Goal: Task Accomplishment & Management: Manage account settings

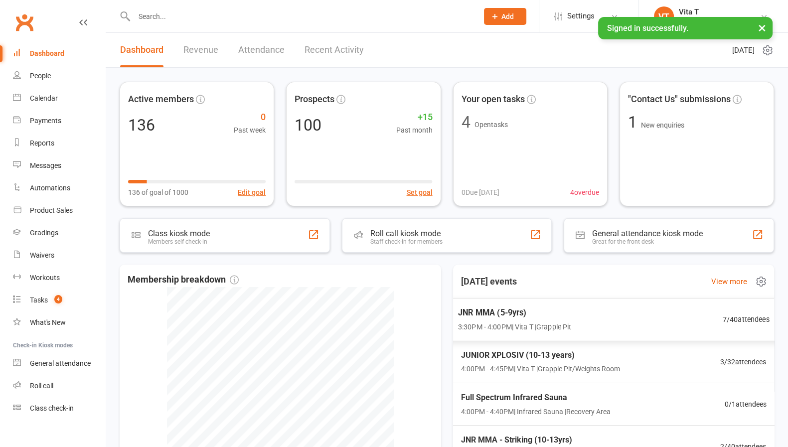
click at [607, 316] on div "JNR MMA (5-9yrs) 3:30PM - 4:00PM | Vita T | Grapple Pit 7 / 40 attendees" at bounding box center [613, 319] width 336 height 43
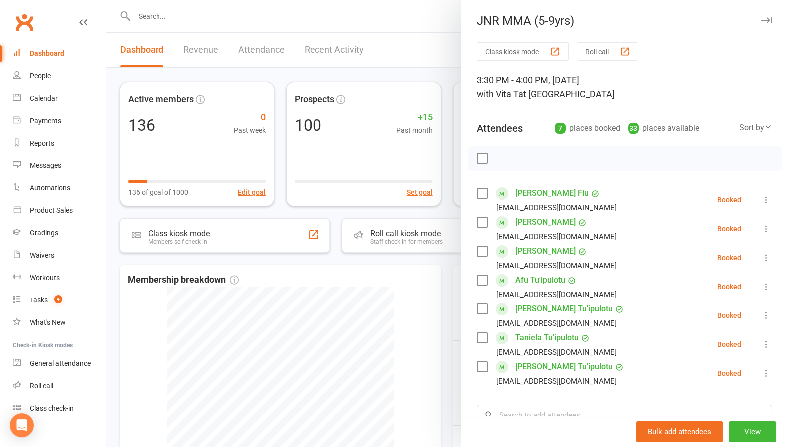
click at [761, 199] on icon at bounding box center [766, 200] width 10 height 10
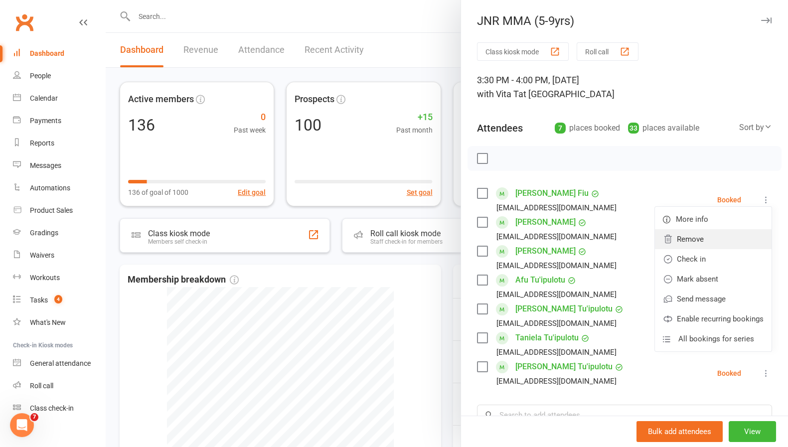
click at [706, 241] on link "Remove" at bounding box center [713, 239] width 117 height 20
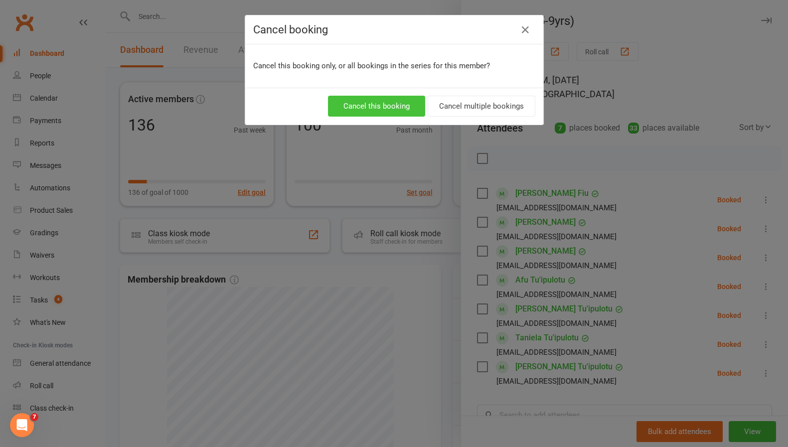
click at [411, 101] on button "Cancel this booking" at bounding box center [376, 106] width 97 height 21
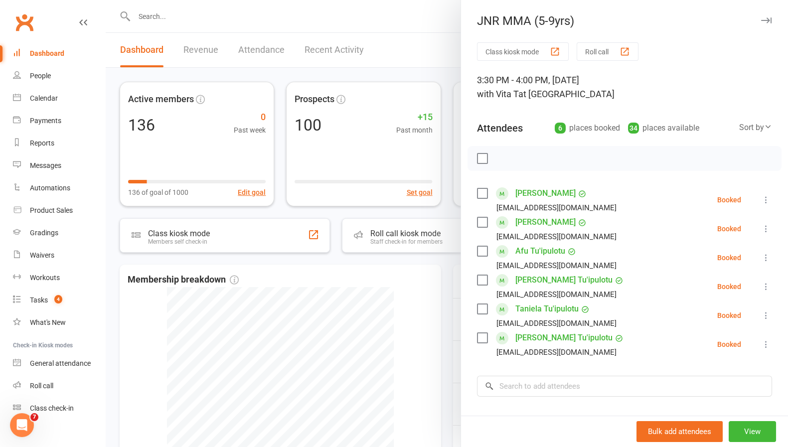
click at [761, 199] on icon at bounding box center [766, 200] width 10 height 10
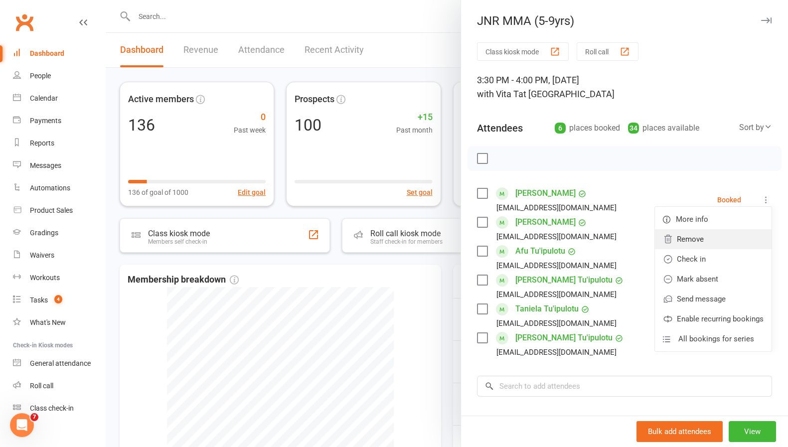
click at [706, 233] on link "Remove" at bounding box center [713, 239] width 117 height 20
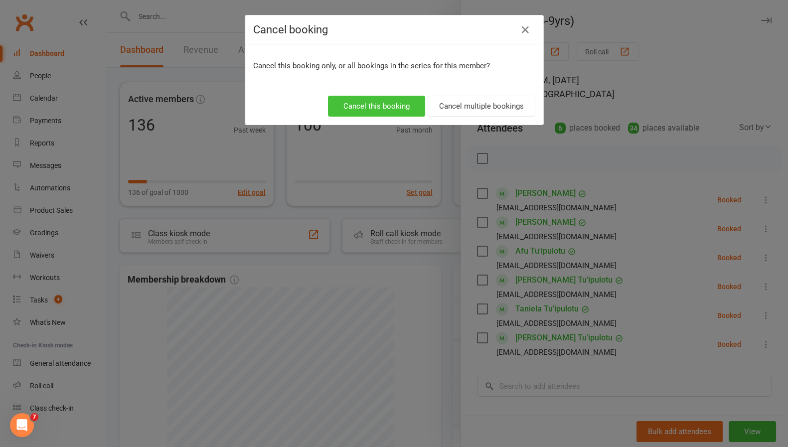
click at [401, 101] on button "Cancel this booking" at bounding box center [376, 106] width 97 height 21
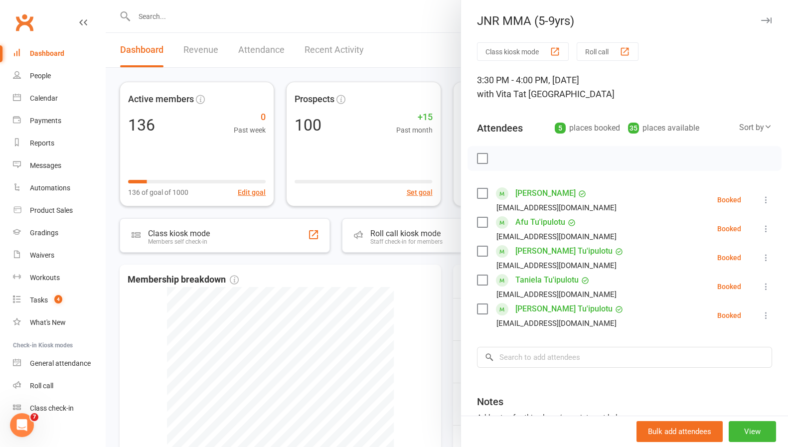
click at [739, 202] on li "[PERSON_NAME] [EMAIL_ADDRESS][DOMAIN_NAME] Booked More info Remove Check in Mar…" at bounding box center [624, 199] width 295 height 29
click at [761, 202] on icon at bounding box center [766, 200] width 10 height 10
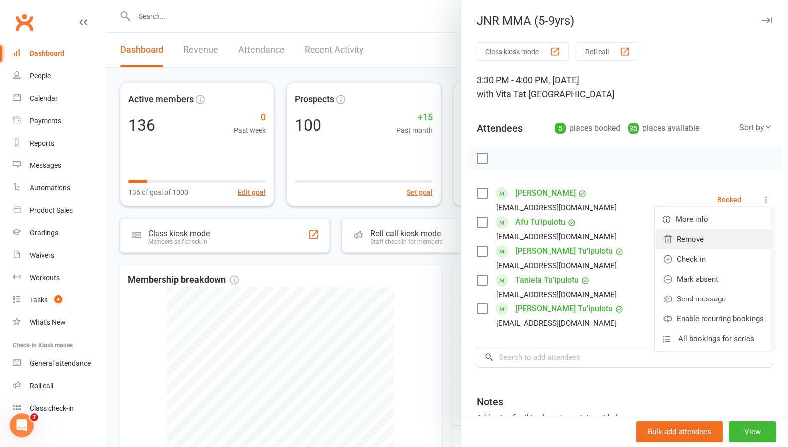
click at [714, 230] on link "Remove" at bounding box center [713, 239] width 117 height 20
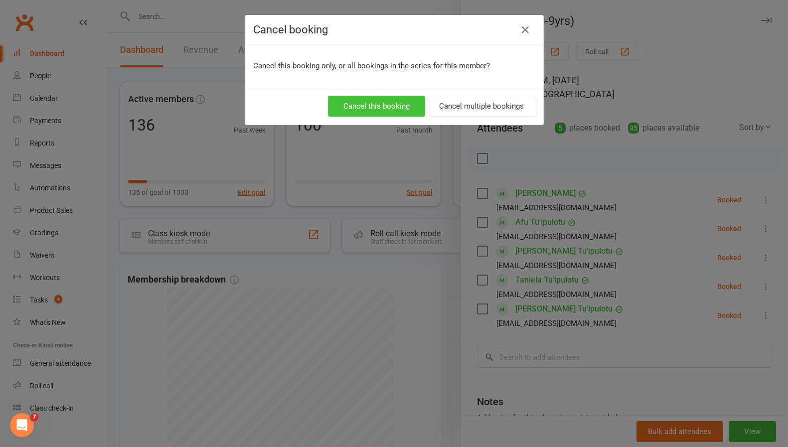
click at [373, 103] on button "Cancel this booking" at bounding box center [376, 106] width 97 height 21
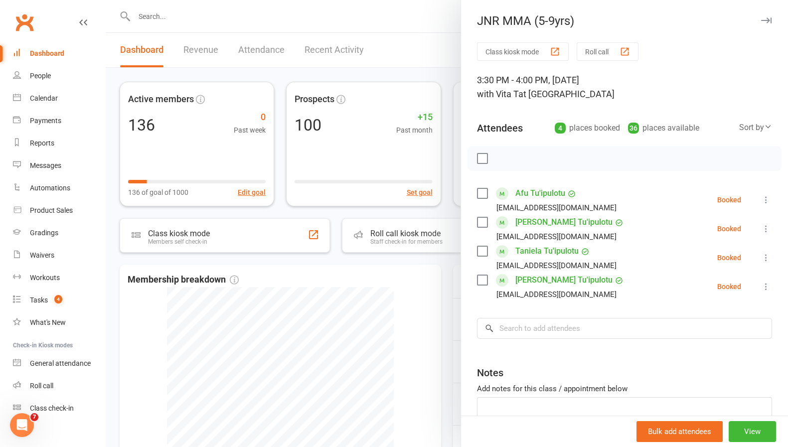
click at [296, 22] on div at bounding box center [447, 223] width 682 height 447
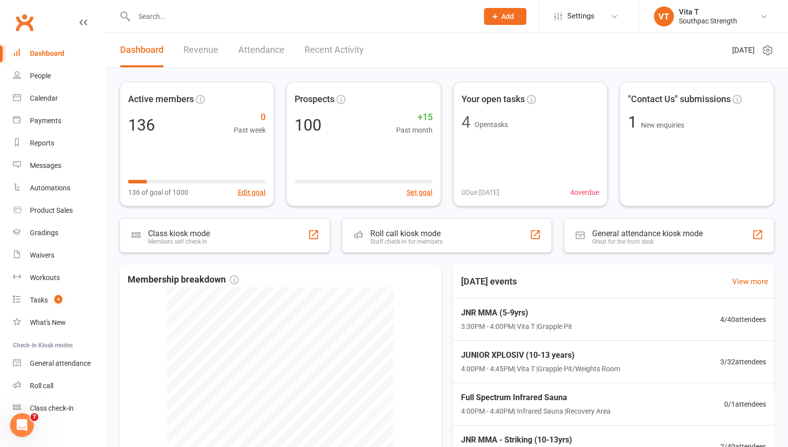
click at [296, 22] on input "text" at bounding box center [301, 16] width 340 height 14
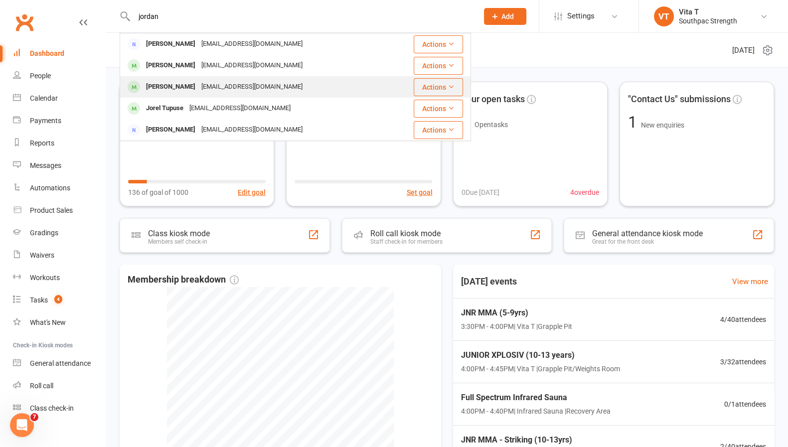
type input "jordan"
click at [282, 80] on div "[PERSON_NAME] [EMAIL_ADDRESS][DOMAIN_NAME]" at bounding box center [255, 87] width 268 height 20
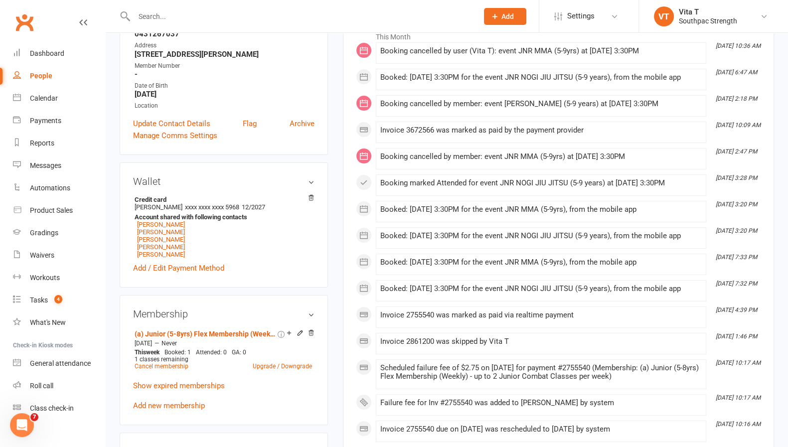
scroll to position [174, 0]
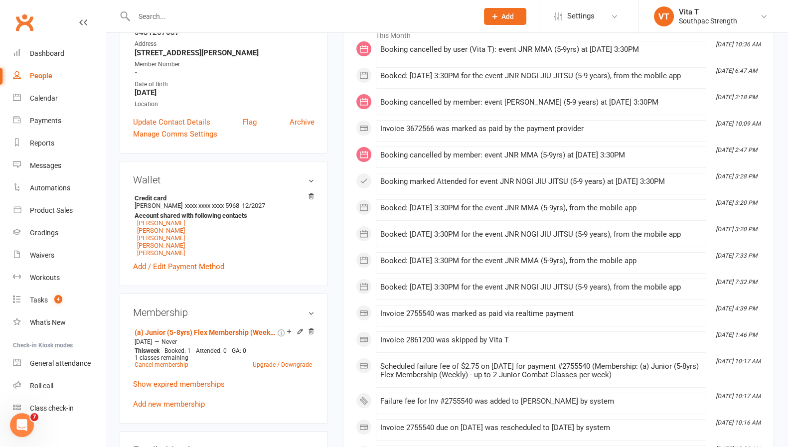
click at [60, 65] on link "People" at bounding box center [59, 76] width 92 height 22
select select "100"
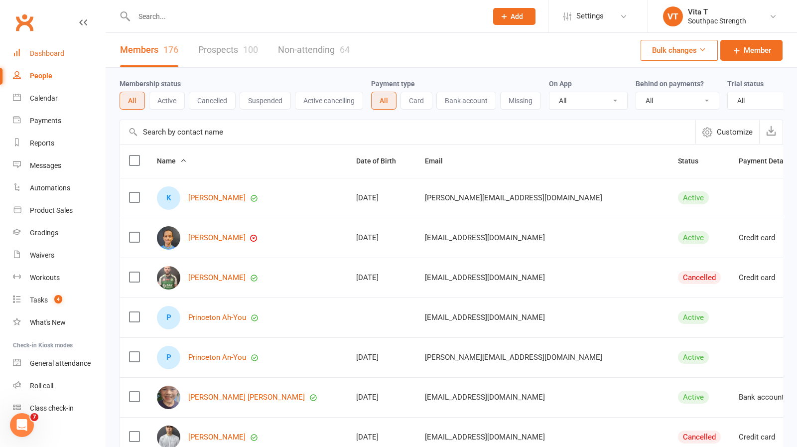
click at [60, 59] on link "Dashboard" at bounding box center [59, 53] width 92 height 22
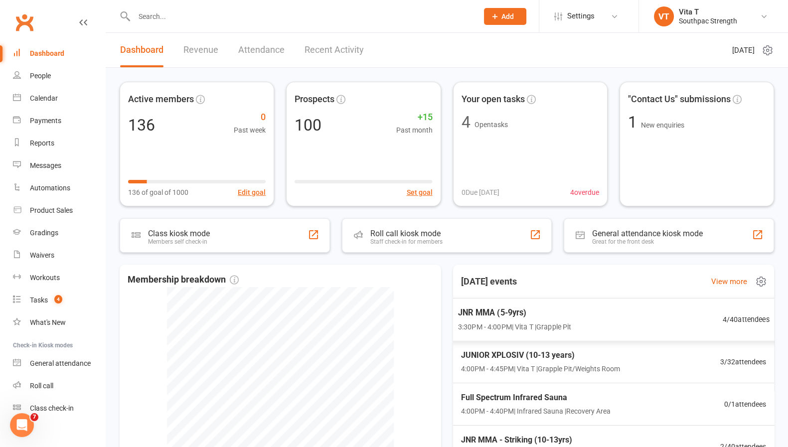
click at [491, 309] on span "JNR MMA (5-9yrs)" at bounding box center [513, 312] width 113 height 13
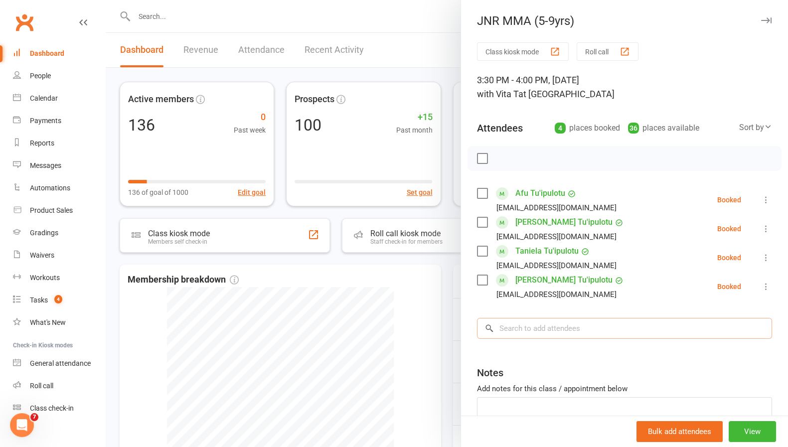
click at [537, 318] on input "search" at bounding box center [624, 328] width 295 height 21
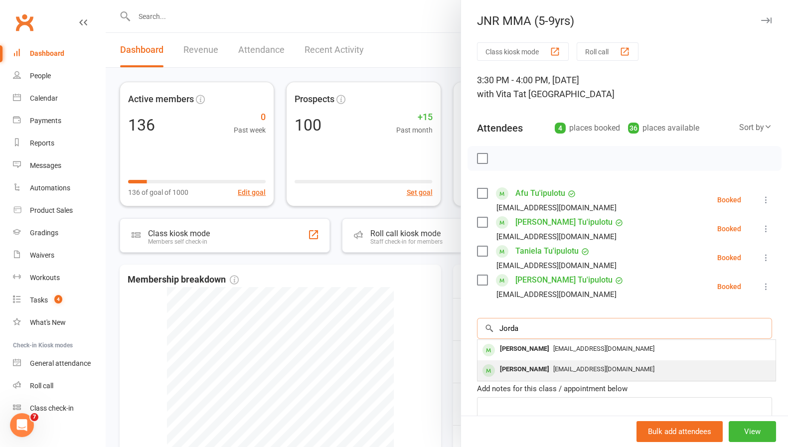
type input "Jorda"
click at [525, 373] on div "[PERSON_NAME]" at bounding box center [524, 369] width 57 height 14
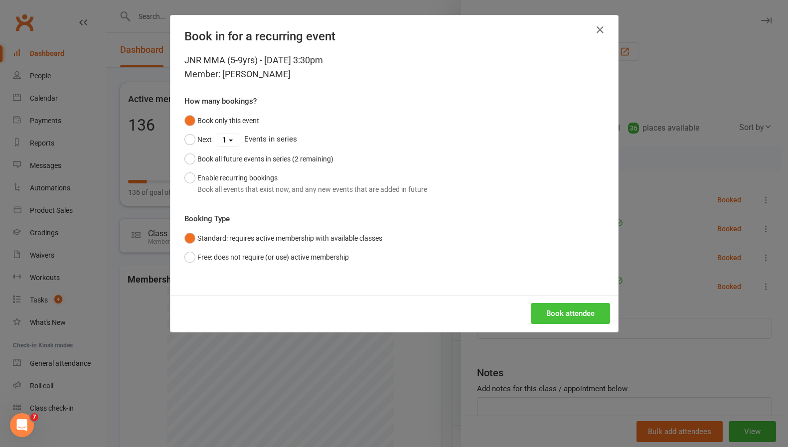
click at [573, 310] on button "Book attendee" at bounding box center [570, 313] width 79 height 21
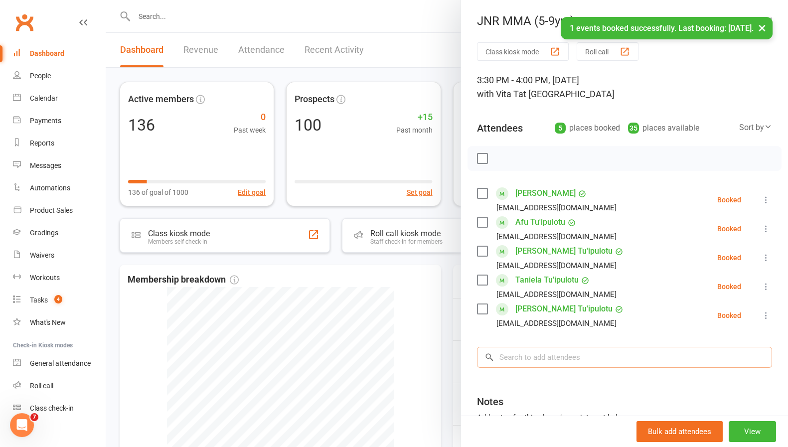
click at [567, 357] on input "search" at bounding box center [624, 357] width 295 height 21
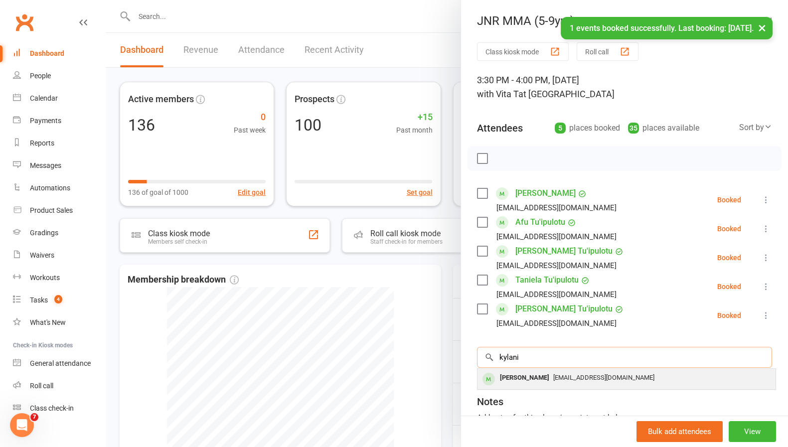
type input "kylani"
click at [553, 381] on span "[EMAIL_ADDRESS][DOMAIN_NAME]" at bounding box center [603, 377] width 101 height 7
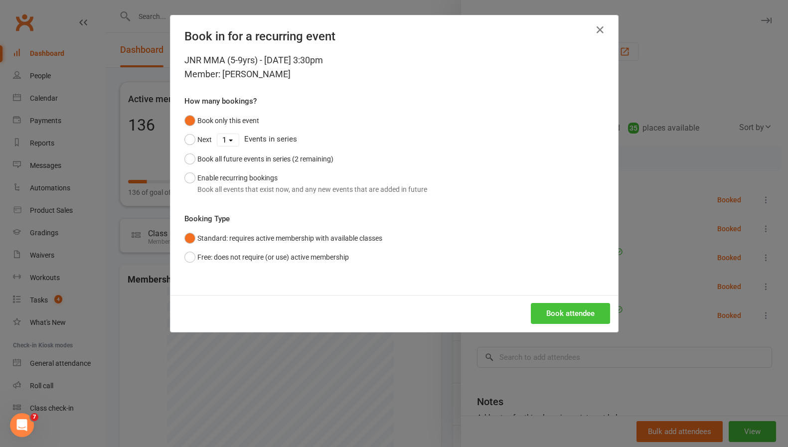
click at [556, 316] on button "Book attendee" at bounding box center [570, 313] width 79 height 21
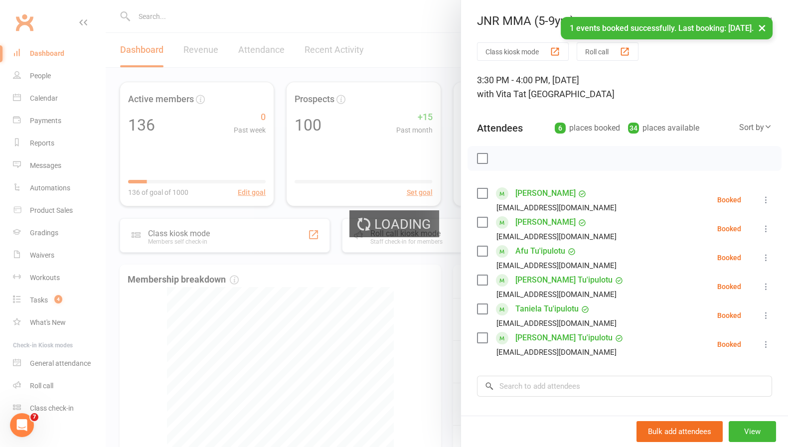
click at [542, 366] on div "Class kiosk mode Roll call 3:30 PM - 4:00 PM, [DATE] with Vita T at Grapple Pit…" at bounding box center [624, 289] width 327 height 495
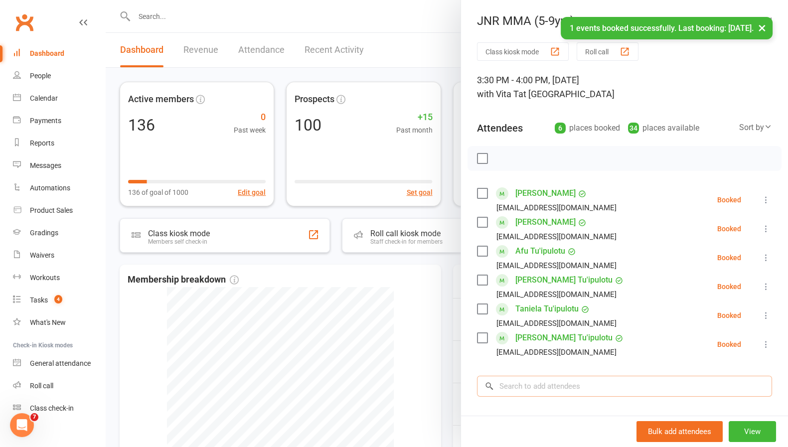
click at [536, 394] on input "search" at bounding box center [624, 386] width 295 height 21
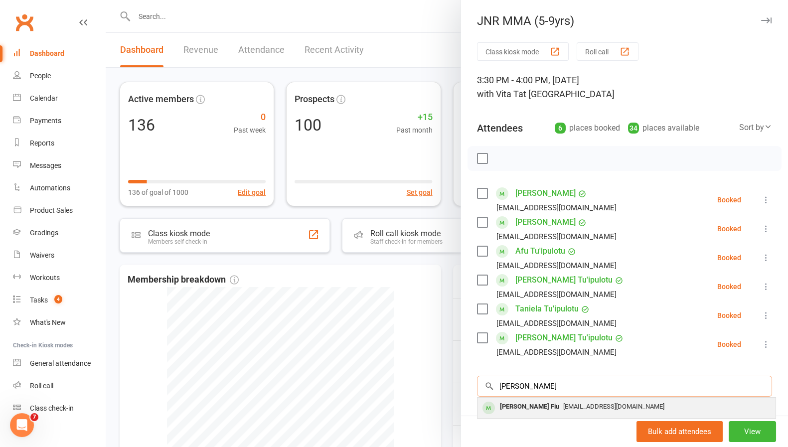
type input "[PERSON_NAME]"
click at [525, 414] on div "[PERSON_NAME] Fiu [EMAIL_ADDRESS][DOMAIN_NAME]" at bounding box center [626, 408] width 298 height 20
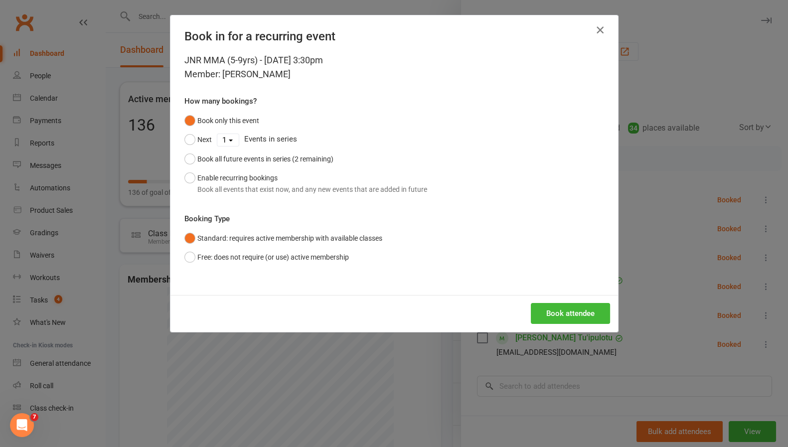
click at [595, 27] on icon "button" at bounding box center [600, 30] width 12 height 12
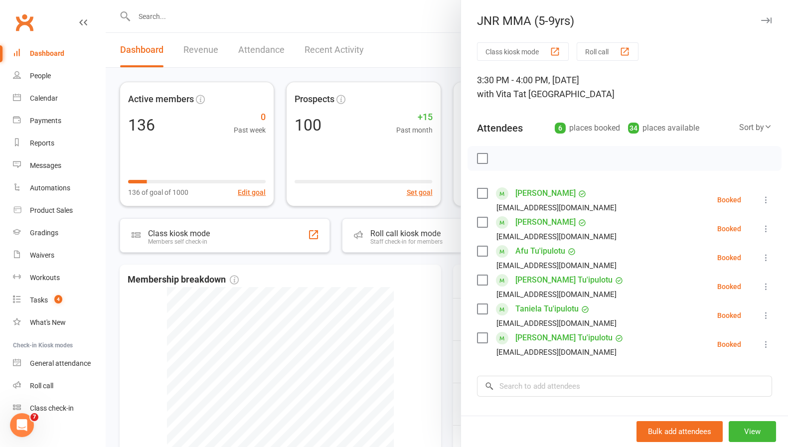
click at [761, 200] on icon at bounding box center [766, 200] width 10 height 10
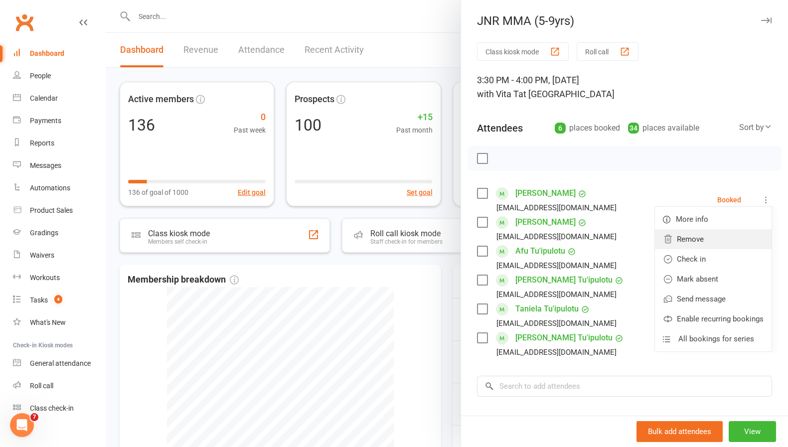
click at [705, 238] on link "Remove" at bounding box center [713, 239] width 117 height 20
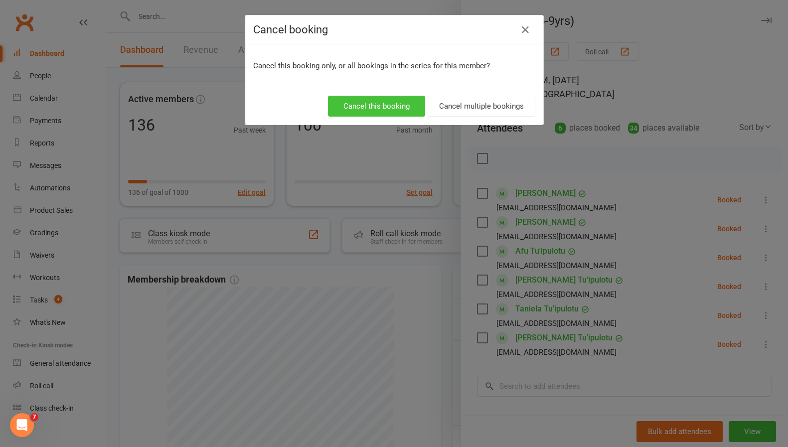
click at [400, 101] on button "Cancel this booking" at bounding box center [376, 106] width 97 height 21
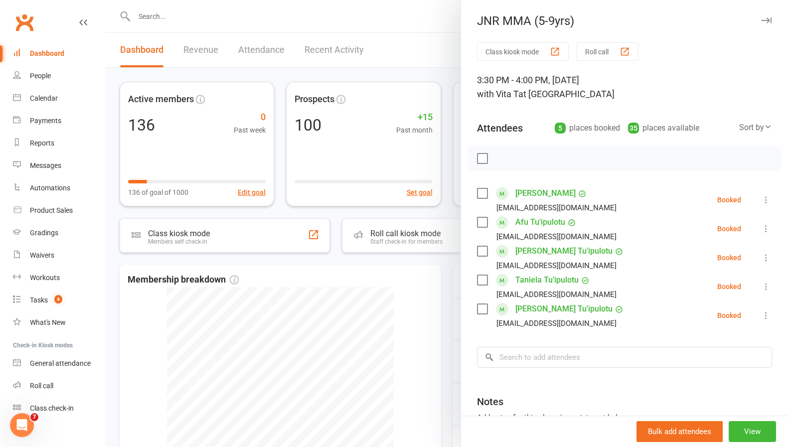
click at [761, 200] on icon at bounding box center [766, 200] width 10 height 10
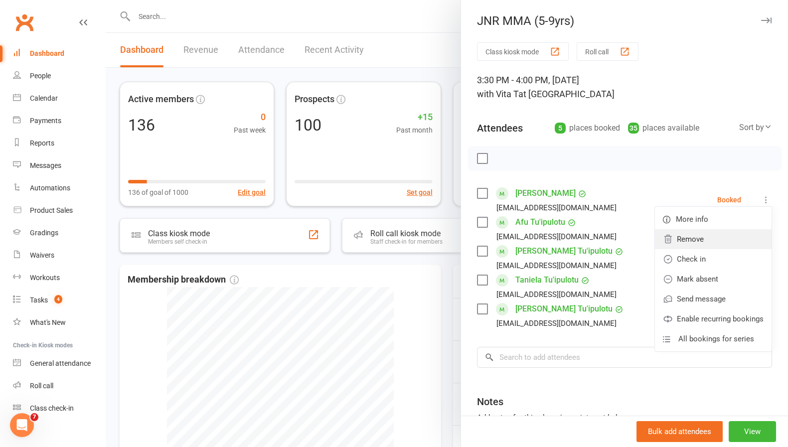
click at [684, 237] on link "Remove" at bounding box center [713, 239] width 117 height 20
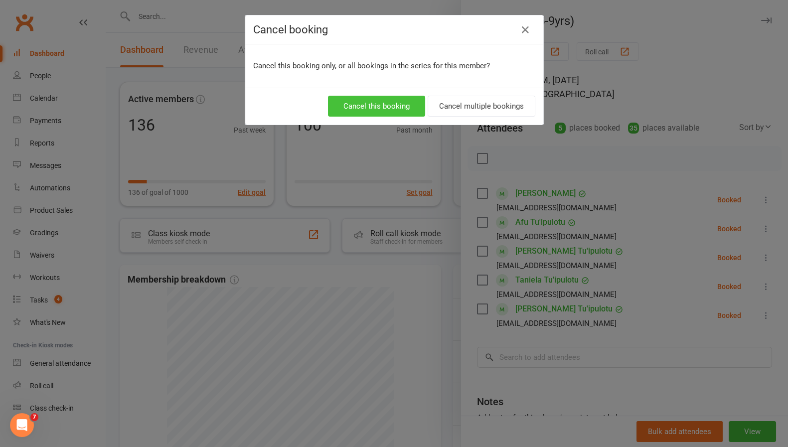
click at [396, 105] on button "Cancel this booking" at bounding box center [376, 106] width 97 height 21
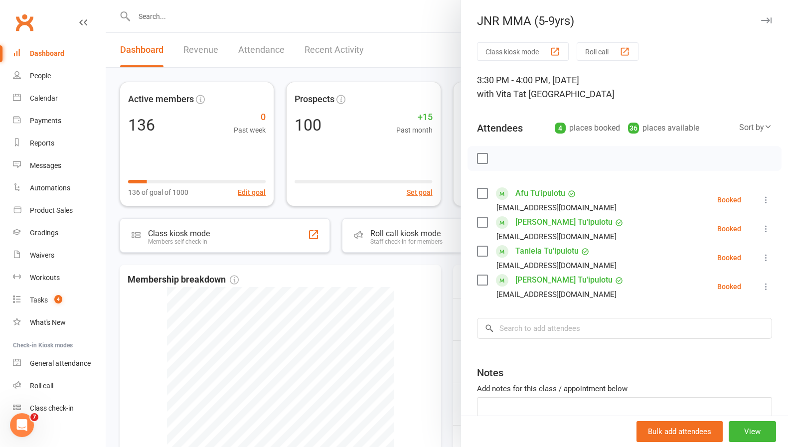
click at [223, 12] on div at bounding box center [447, 223] width 682 height 447
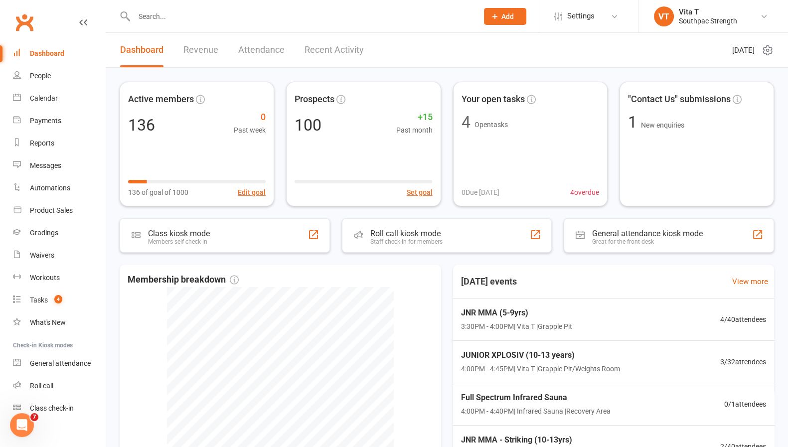
click at [223, 12] on input "text" at bounding box center [301, 16] width 340 height 14
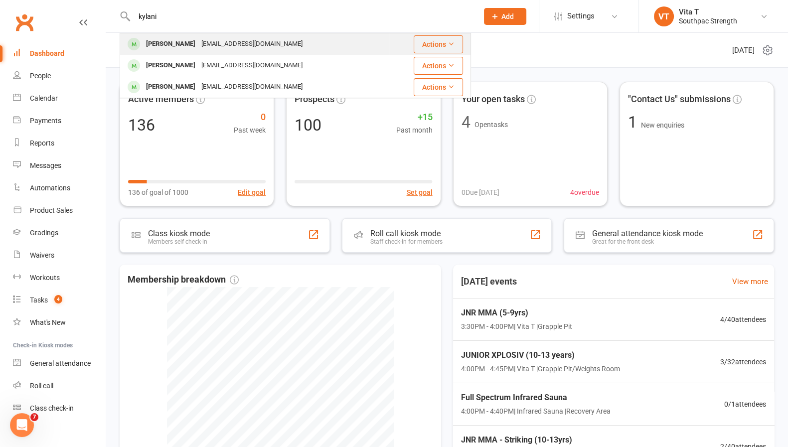
type input "kylani"
click at [214, 40] on div "[EMAIL_ADDRESS][DOMAIN_NAME]" at bounding box center [251, 44] width 107 height 14
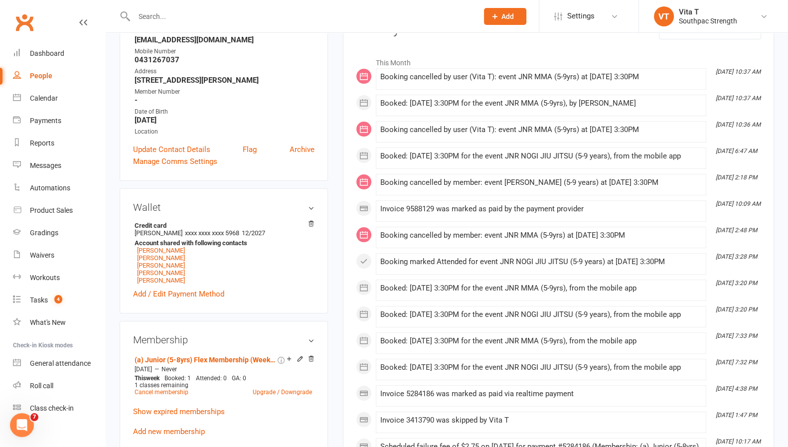
scroll to position [149, 0]
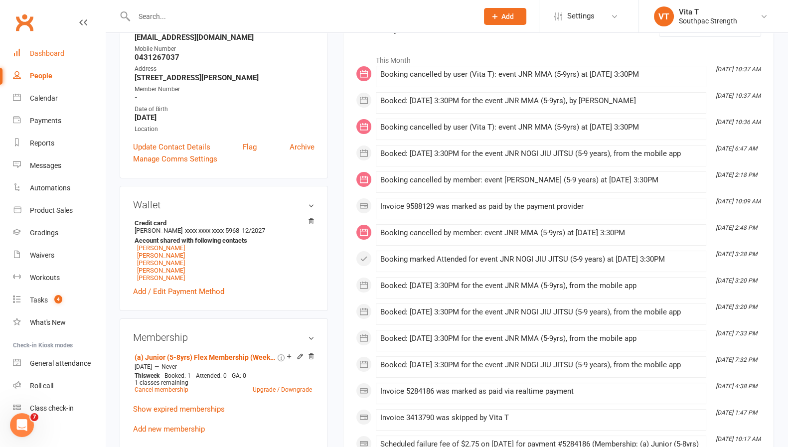
click at [49, 49] on link "Dashboard" at bounding box center [59, 53] width 92 height 22
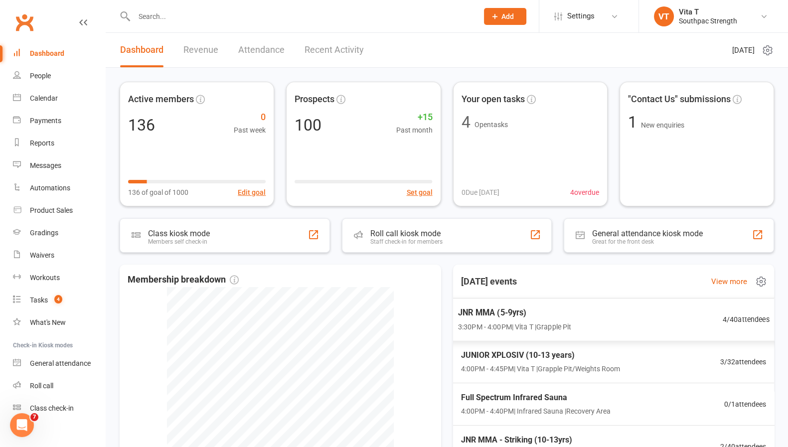
click at [693, 320] on div "JNR MMA (5-9yrs) 3:30PM - 4:00PM | Vita T | Grapple Pit 4 / 40 attendees" at bounding box center [613, 319] width 336 height 43
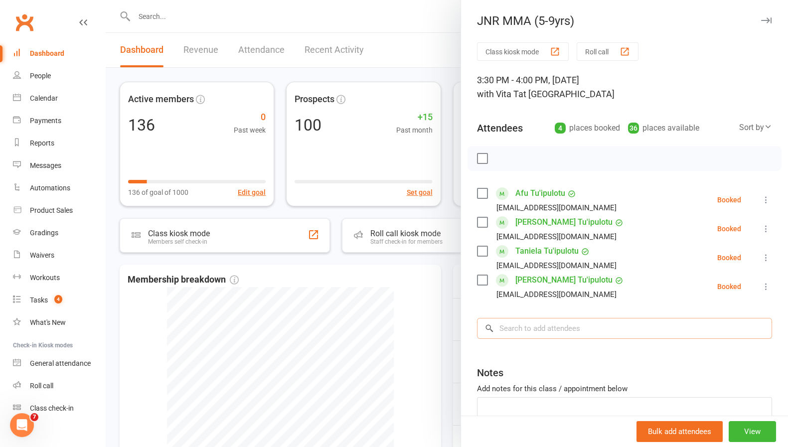
click at [675, 330] on input "search" at bounding box center [624, 328] width 295 height 21
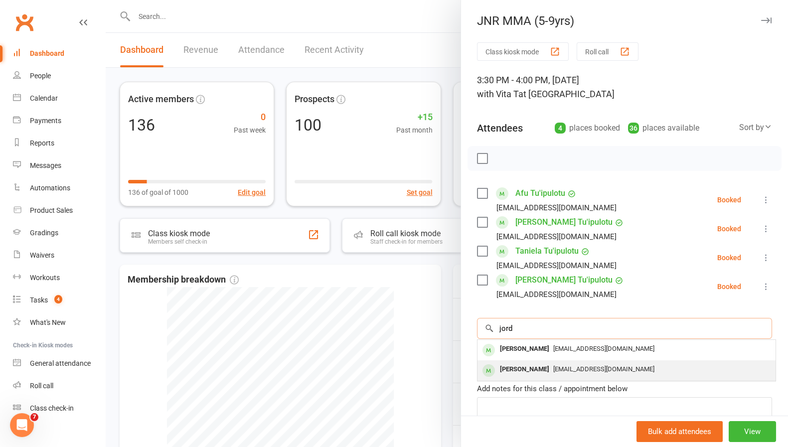
type input "jord"
click at [653, 364] on div "[EMAIL_ADDRESS][DOMAIN_NAME]" at bounding box center [626, 369] width 290 height 14
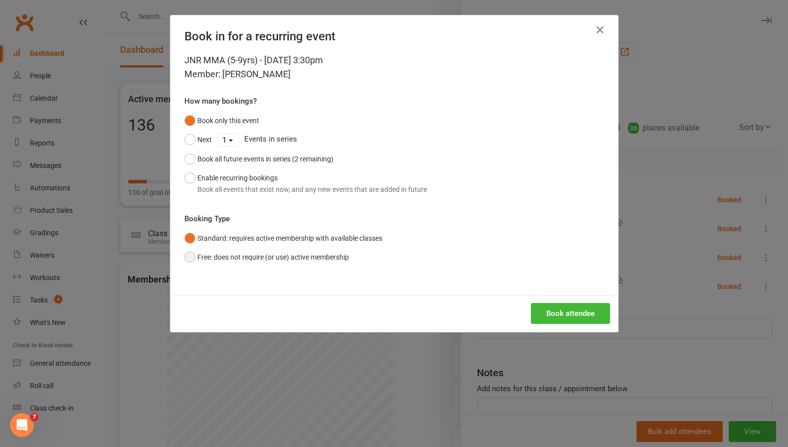
click at [321, 256] on button "Free: does not require (or use) active membership" at bounding box center [266, 257] width 164 height 19
click at [531, 311] on button "Book attendee" at bounding box center [570, 313] width 79 height 21
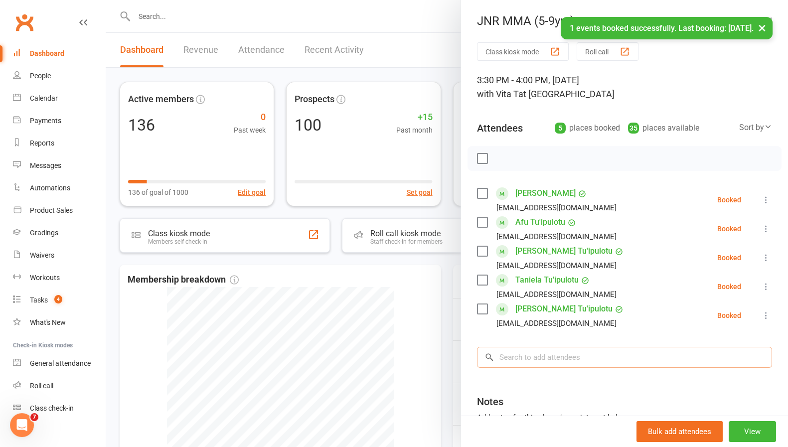
click at [521, 366] on input "search" at bounding box center [624, 357] width 295 height 21
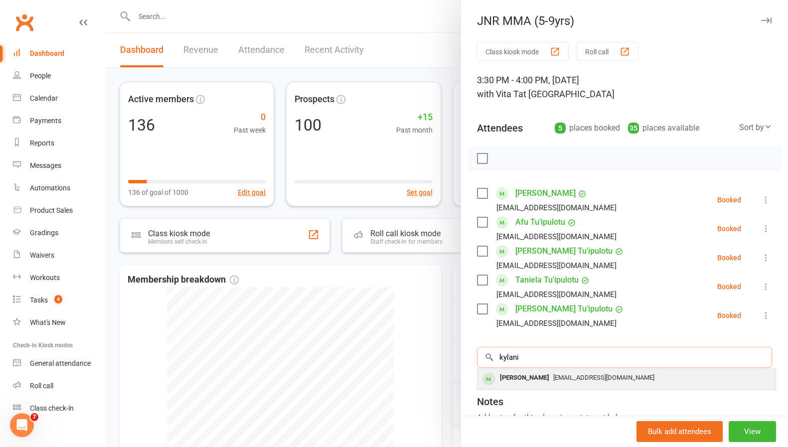
type input "kylani"
click at [518, 375] on div "[PERSON_NAME]" at bounding box center [524, 378] width 57 height 14
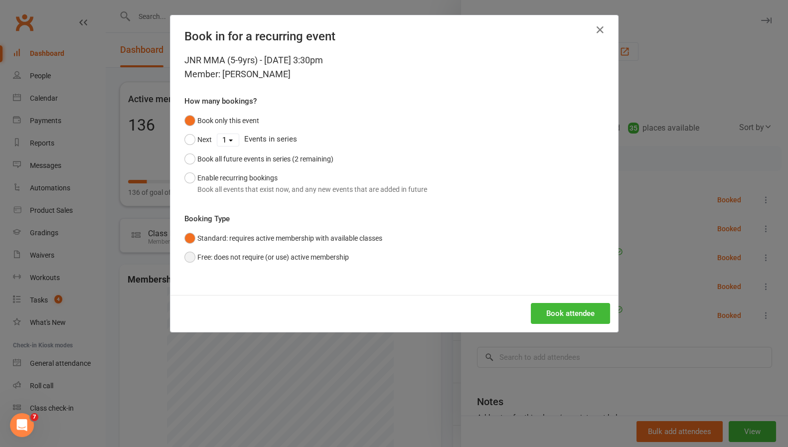
click at [315, 260] on button "Free: does not require (or use) active membership" at bounding box center [266, 257] width 164 height 19
click at [559, 312] on button "Book attendee" at bounding box center [570, 313] width 79 height 21
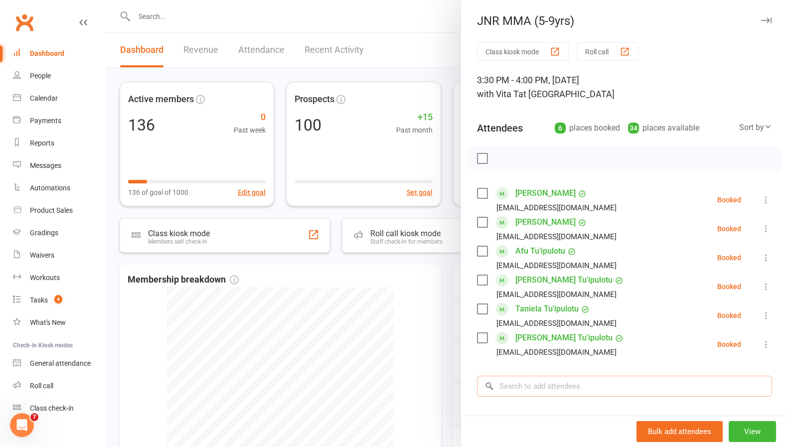
click at [586, 390] on input "search" at bounding box center [624, 386] width 295 height 21
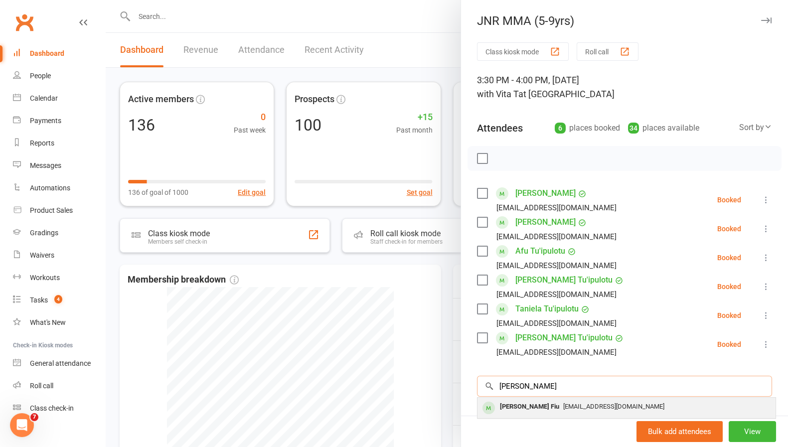
type input "[PERSON_NAME]"
click at [581, 407] on span "[EMAIL_ADDRESS][DOMAIN_NAME]" at bounding box center [613, 406] width 101 height 7
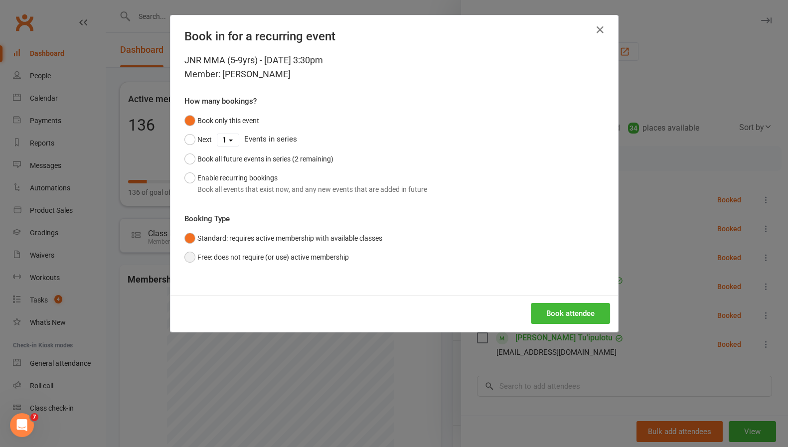
click at [307, 258] on button "Free: does not require (or use) active membership" at bounding box center [266, 257] width 164 height 19
click at [543, 315] on button "Book attendee" at bounding box center [570, 313] width 79 height 21
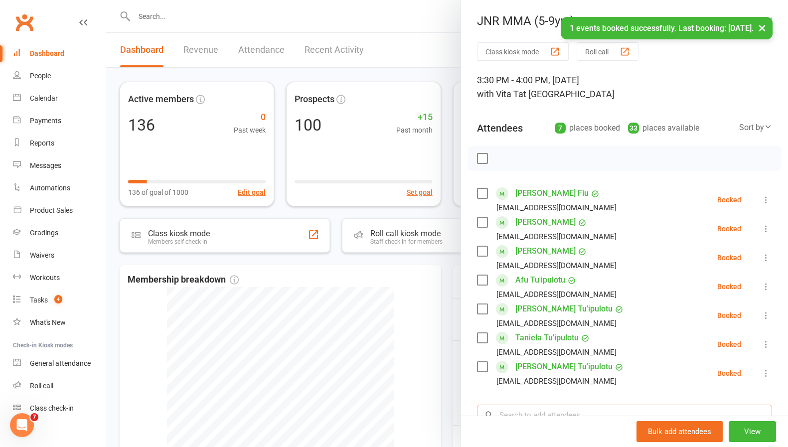
click at [521, 405] on input "search" at bounding box center [624, 415] width 295 height 21
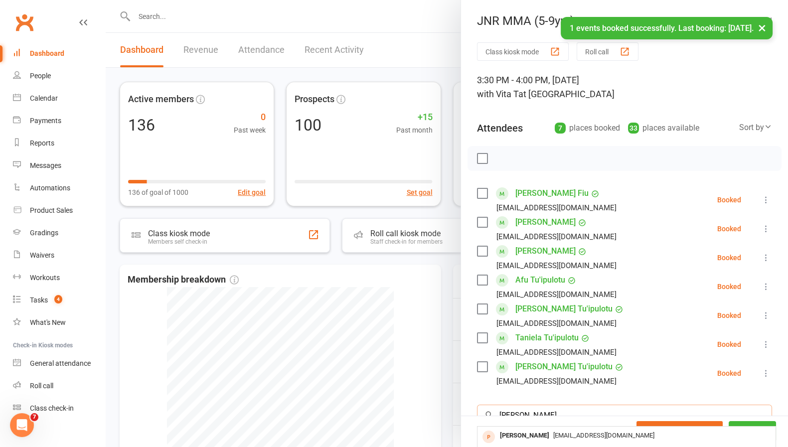
type input "[PERSON_NAME]"
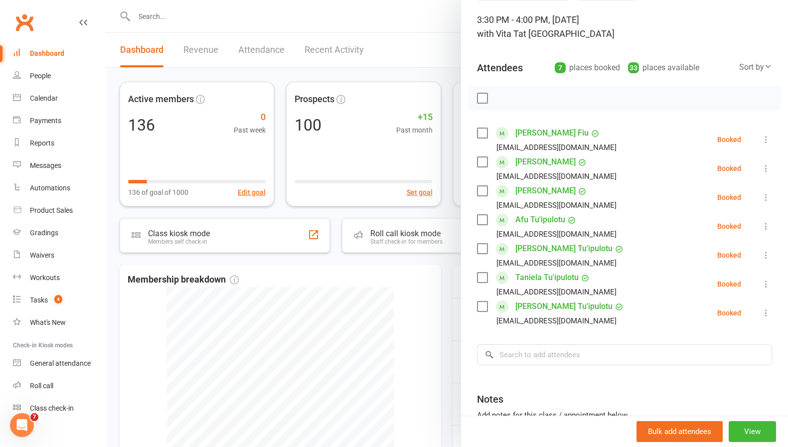
scroll to position [63, 0]
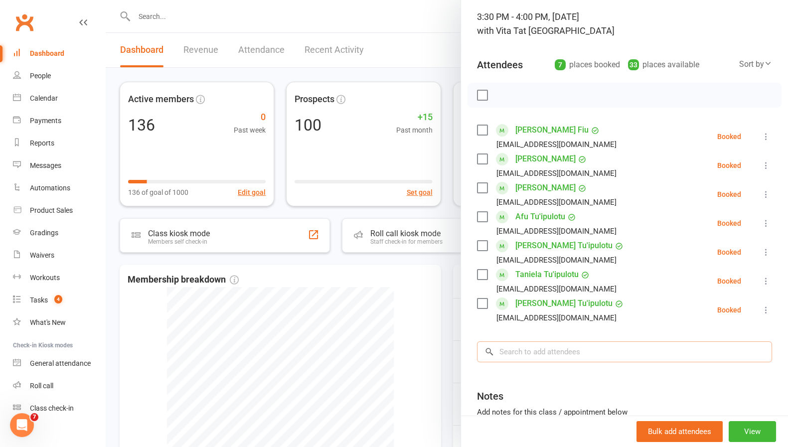
click at [659, 349] on input "search" at bounding box center [624, 351] width 295 height 21
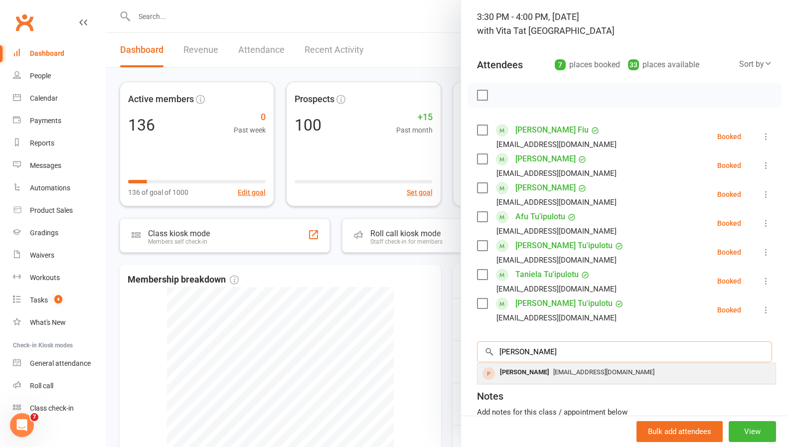
type input "[PERSON_NAME]"
click at [648, 375] on div "[EMAIL_ADDRESS][DOMAIN_NAME]" at bounding box center [626, 372] width 290 height 14
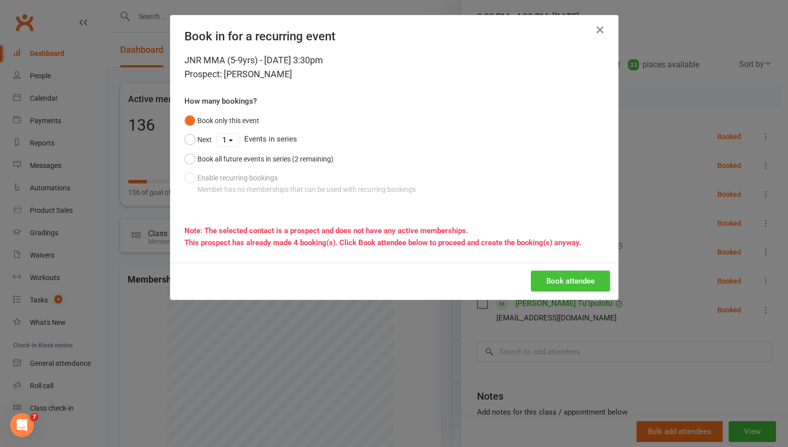
click at [548, 279] on button "Book attendee" at bounding box center [570, 281] width 79 height 21
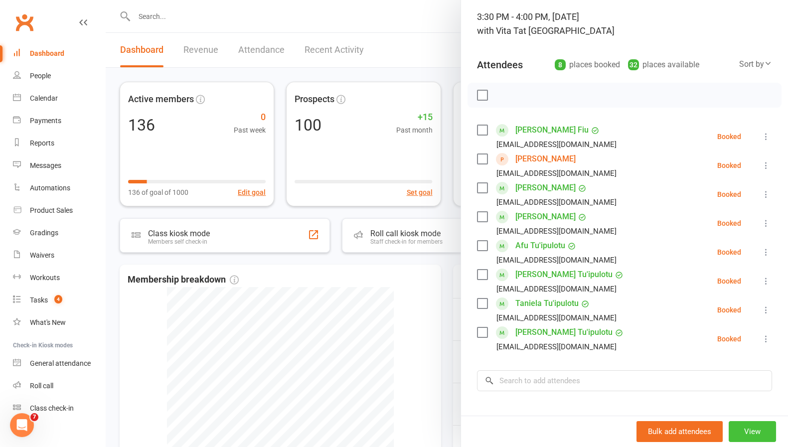
click at [731, 427] on button "View" at bounding box center [751, 431] width 47 height 21
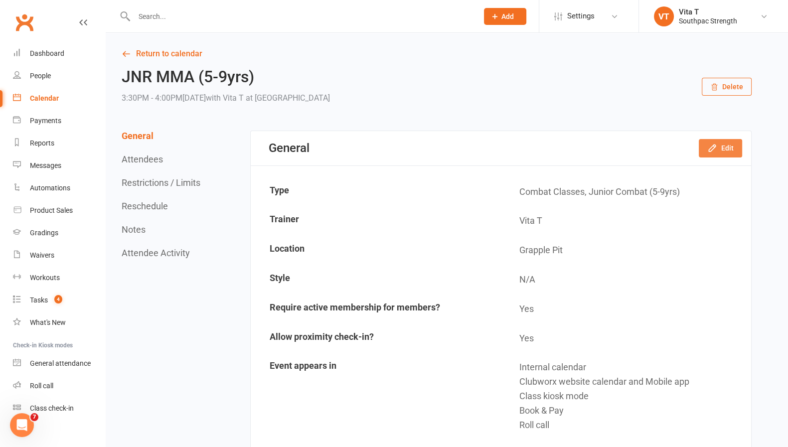
click at [718, 144] on button "Edit" at bounding box center [720, 148] width 43 height 18
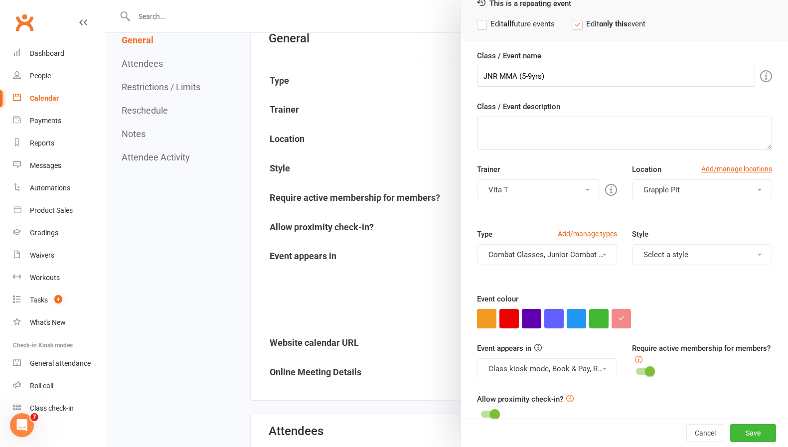
scroll to position [70, 0]
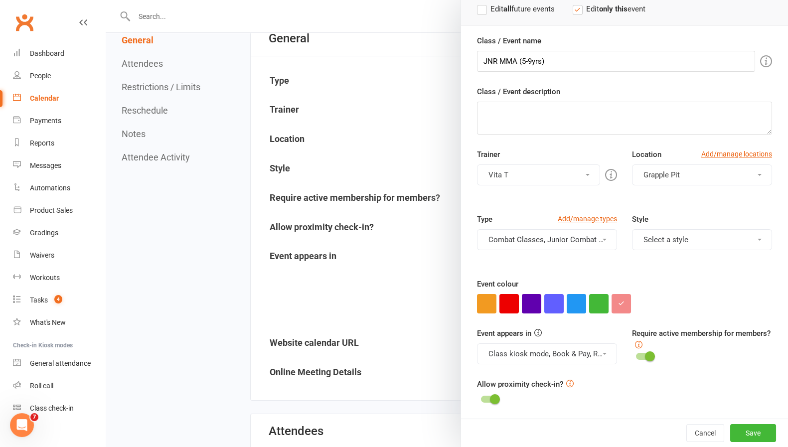
click at [642, 344] on icon at bounding box center [638, 344] width 7 height 7
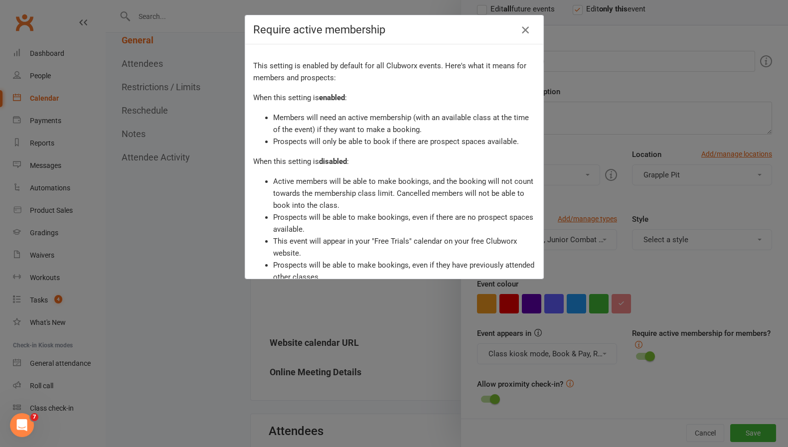
click at [519, 30] on icon "button" at bounding box center [525, 30] width 12 height 12
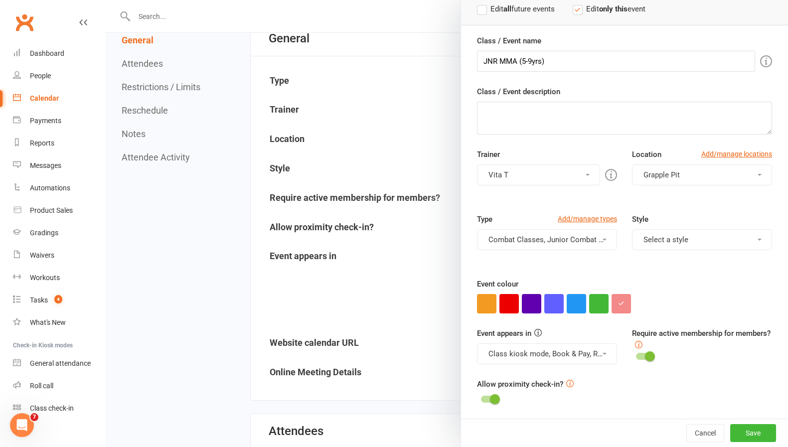
click at [645, 352] on span at bounding box center [650, 356] width 10 height 10
click at [636, 355] on input "checkbox" at bounding box center [636, 355] width 0 height 0
click at [731, 434] on button "Save" at bounding box center [753, 433] width 46 height 18
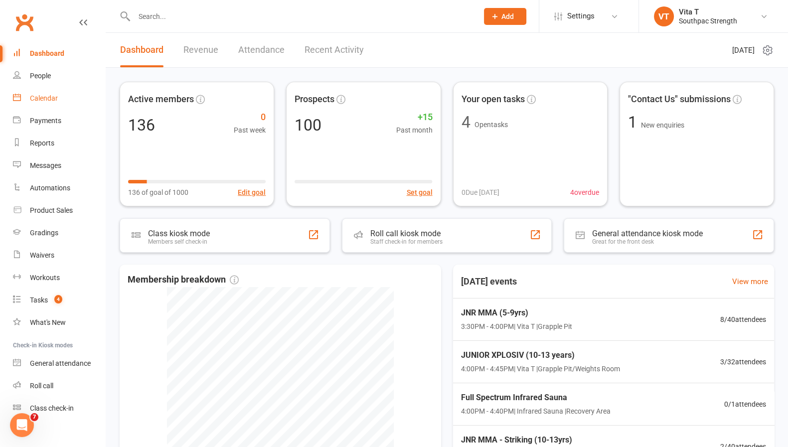
click at [44, 93] on link "Calendar" at bounding box center [59, 98] width 92 height 22
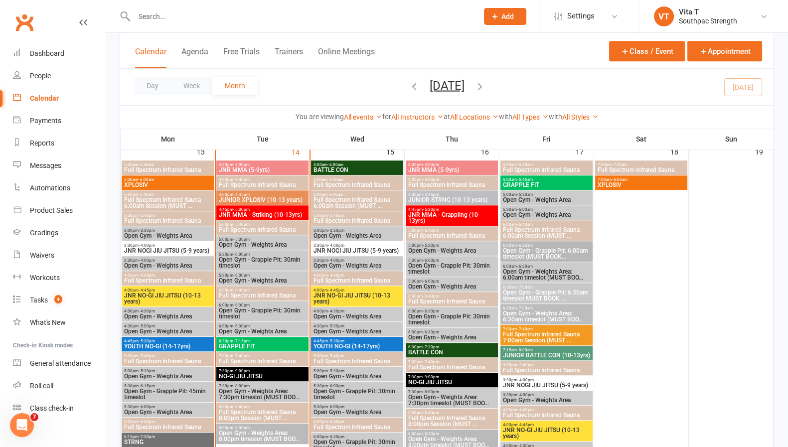
scroll to position [909, 0]
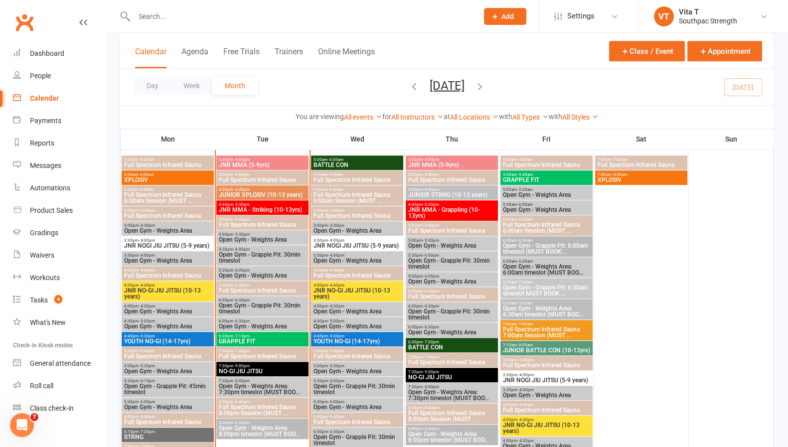
click at [283, 208] on span "JNR MMA - Striking (10-13yrs)" at bounding box center [262, 210] width 88 height 6
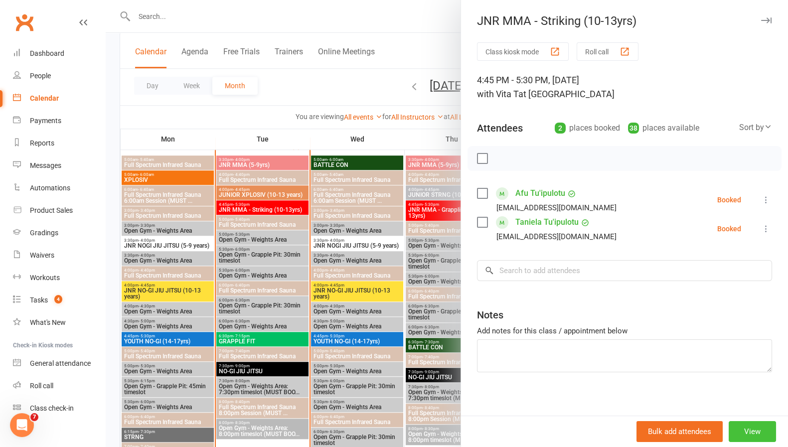
click at [745, 435] on button "View" at bounding box center [751, 431] width 47 height 21
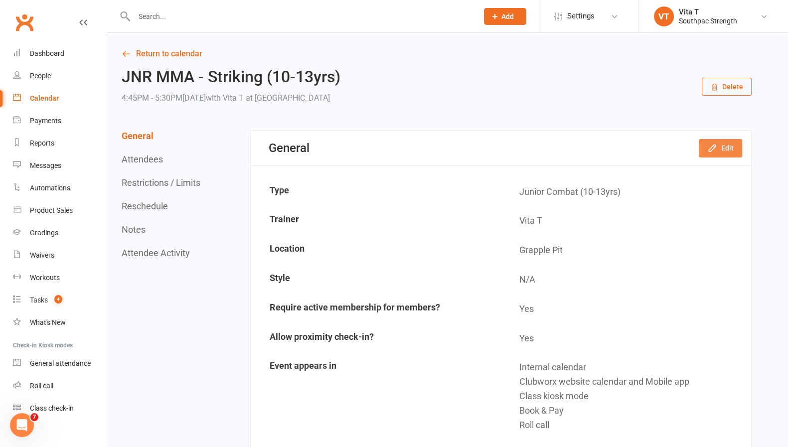
click at [713, 152] on icon "button" at bounding box center [712, 148] width 10 height 10
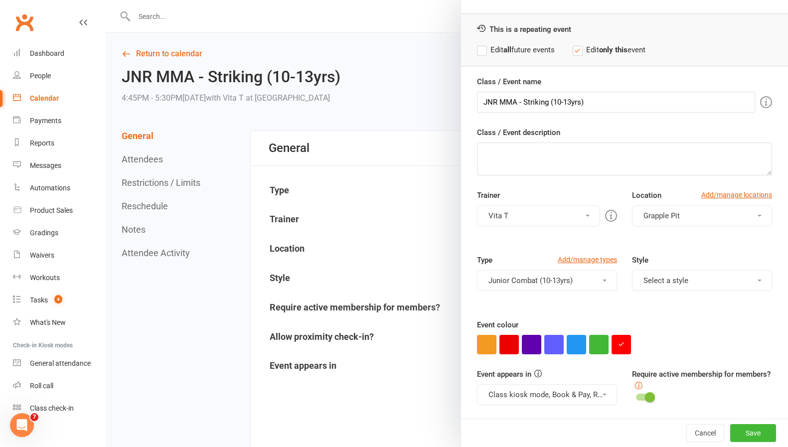
scroll to position [70, 0]
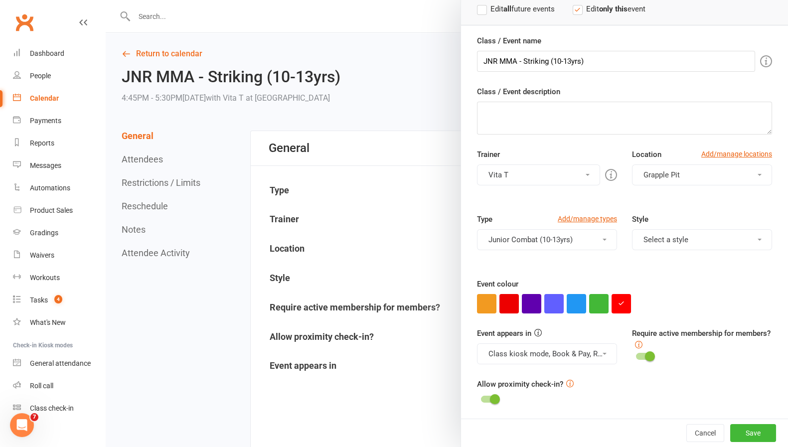
click at [645, 353] on span at bounding box center [650, 356] width 10 height 10
click at [636, 355] on input "checkbox" at bounding box center [636, 355] width 0 height 0
click at [730, 435] on button "Save" at bounding box center [753, 433] width 46 height 18
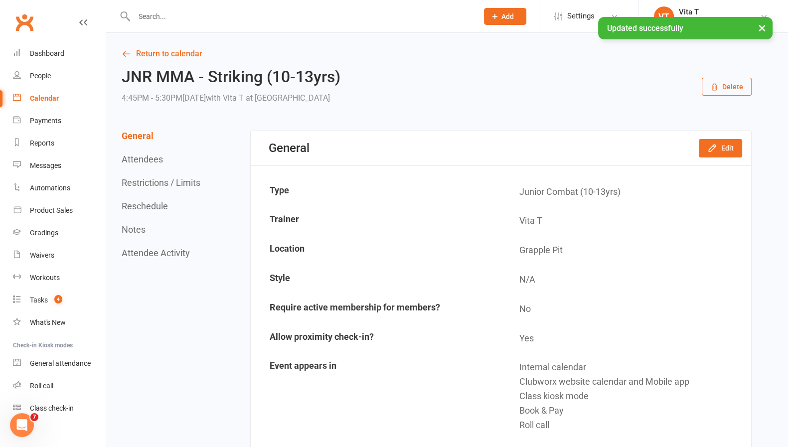
click at [39, 100] on div "Calendar" at bounding box center [44, 98] width 29 height 8
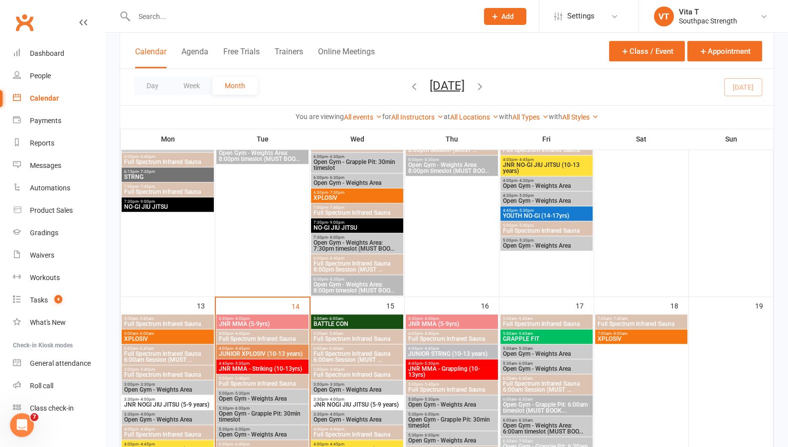
scroll to position [791, 0]
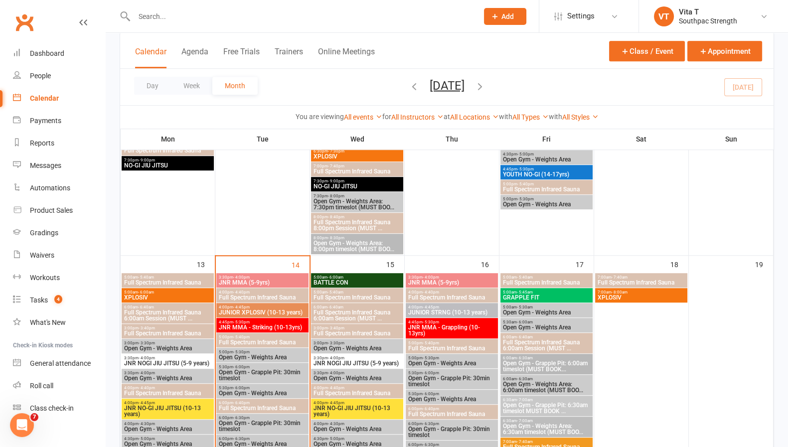
click at [461, 281] on span "JNR MMA (5-9yrs)" at bounding box center [452, 283] width 88 height 6
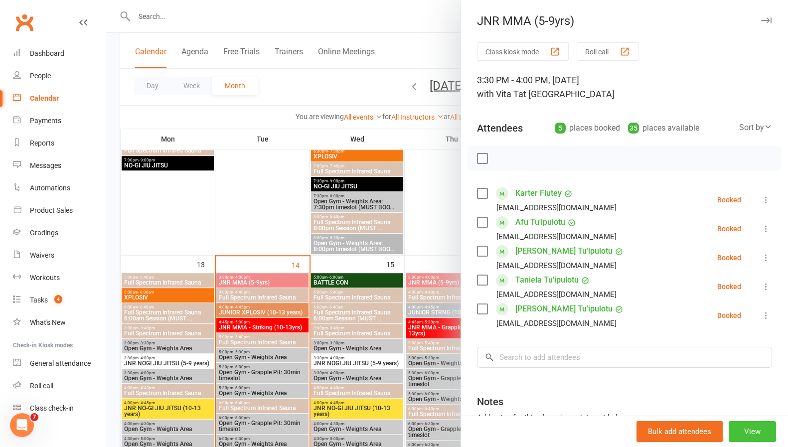
click at [728, 431] on button "View" at bounding box center [751, 431] width 47 height 21
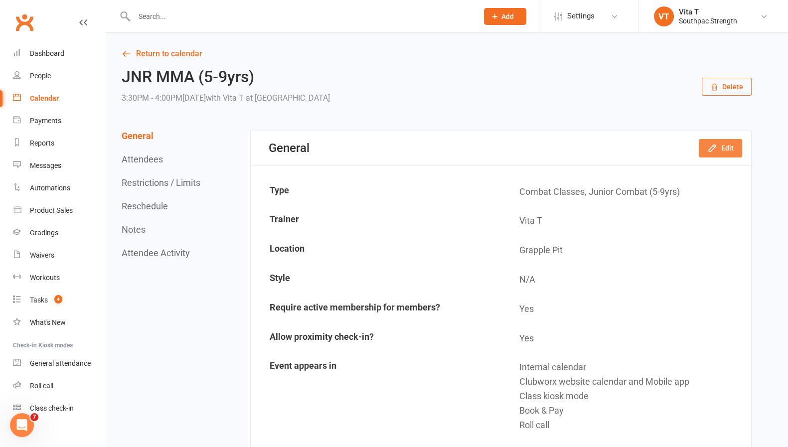
click at [734, 146] on button "Edit" at bounding box center [720, 148] width 43 height 18
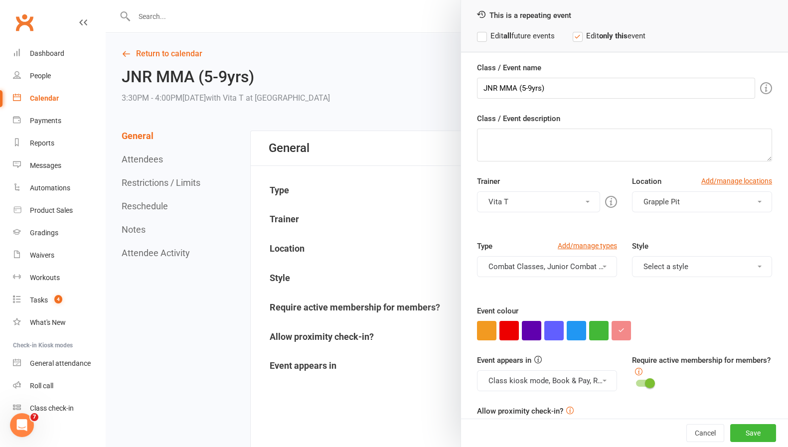
scroll to position [70, 0]
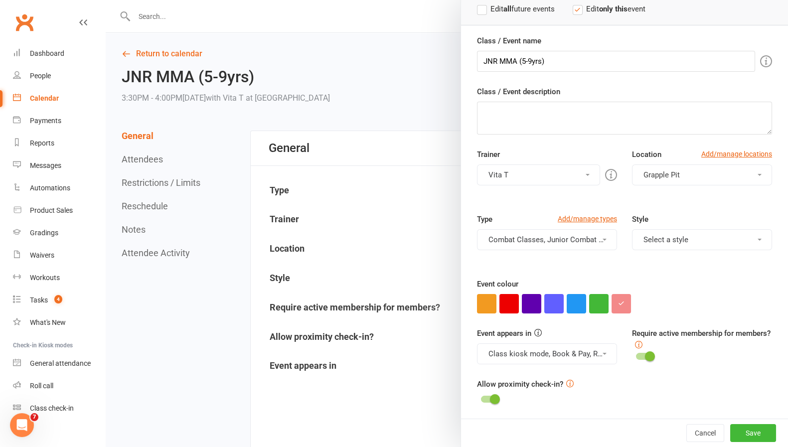
click at [645, 355] on span at bounding box center [650, 356] width 10 height 10
click at [636, 355] on input "checkbox" at bounding box center [636, 355] width 0 height 0
click at [734, 432] on button "Save" at bounding box center [753, 433] width 46 height 18
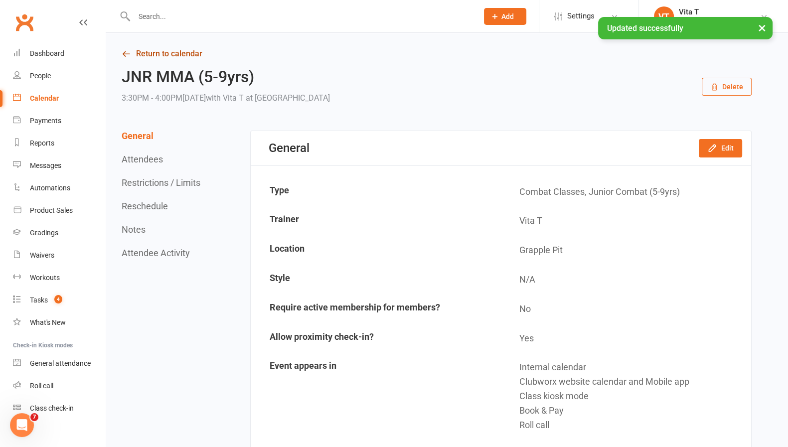
click at [153, 54] on link "Return to calendar" at bounding box center [437, 54] width 630 height 14
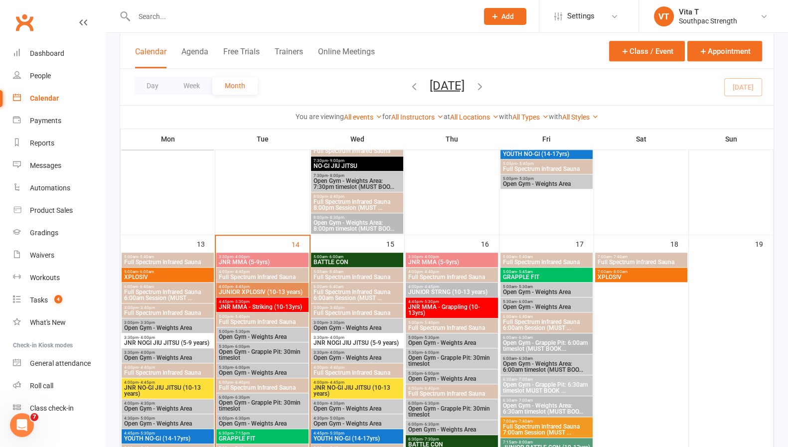
scroll to position [819, 0]
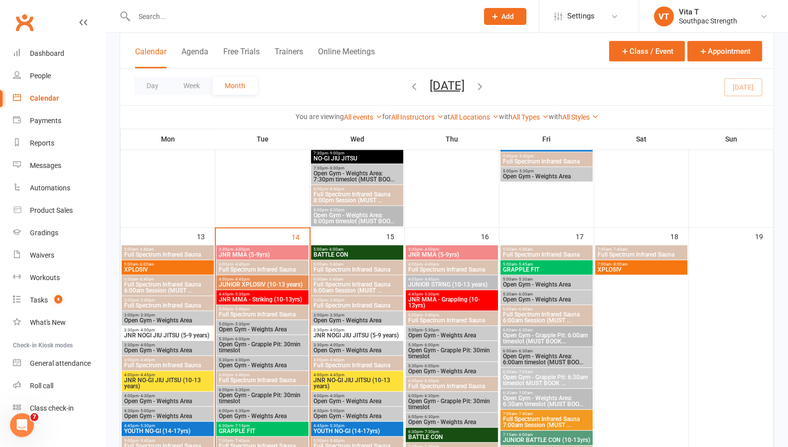
click at [470, 301] on span "JNR MMA - Grappling (10-13yrs)" at bounding box center [452, 302] width 88 height 12
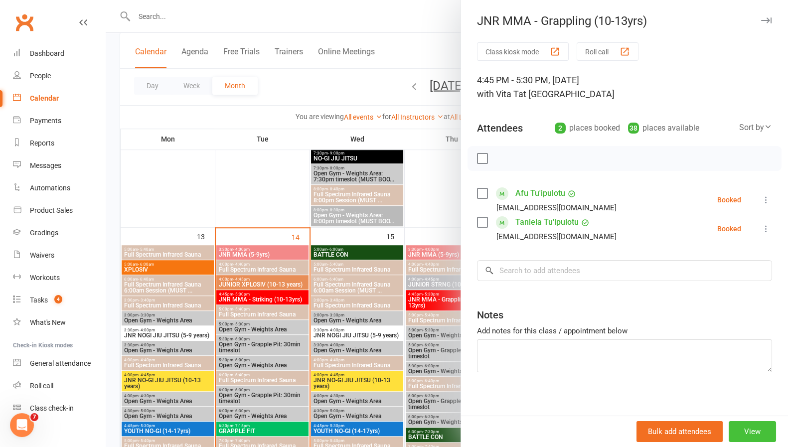
click at [738, 430] on button "View" at bounding box center [751, 431] width 47 height 21
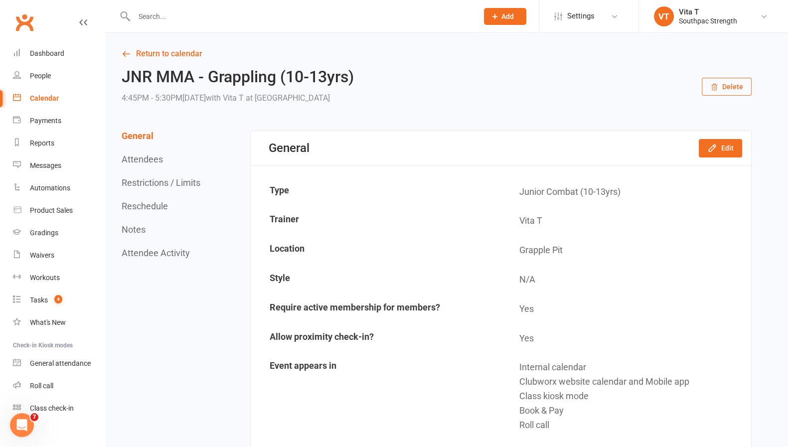
click at [723, 138] on div "General Edit" at bounding box center [501, 148] width 500 height 34
click at [723, 142] on button "Edit" at bounding box center [720, 148] width 43 height 18
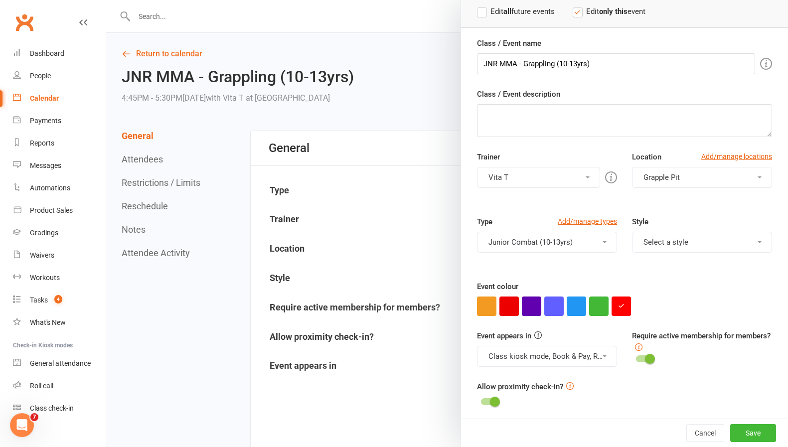
scroll to position [70, 0]
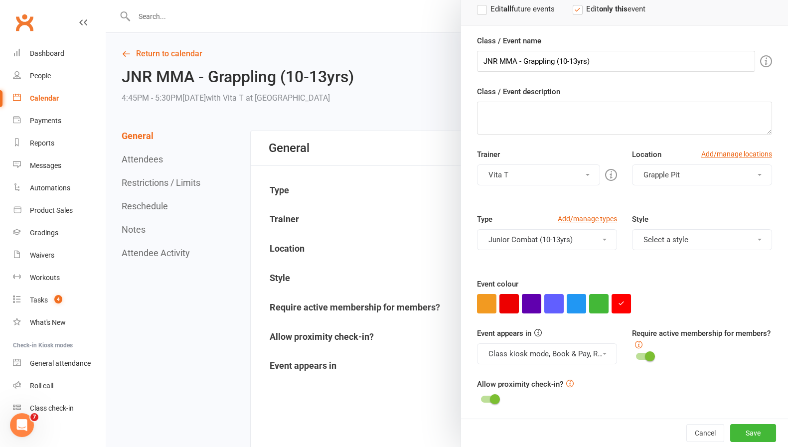
click at [645, 351] on span at bounding box center [650, 356] width 10 height 10
click at [636, 355] on input "checkbox" at bounding box center [636, 355] width 0 height 0
click at [737, 435] on button "Save" at bounding box center [753, 433] width 46 height 18
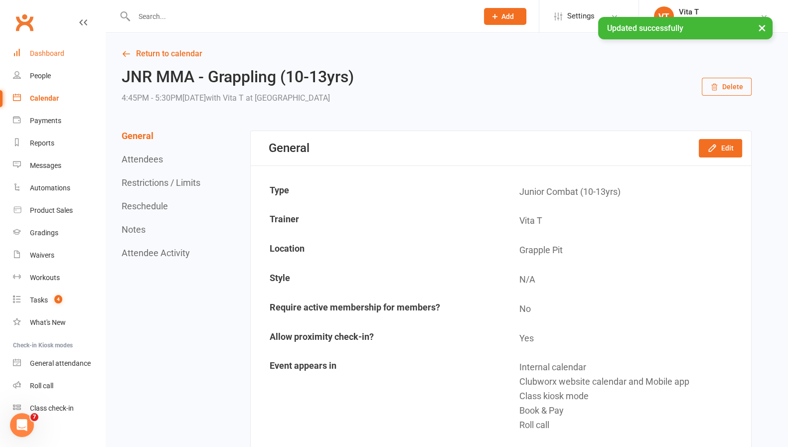
click at [56, 54] on div "Dashboard" at bounding box center [47, 53] width 34 height 8
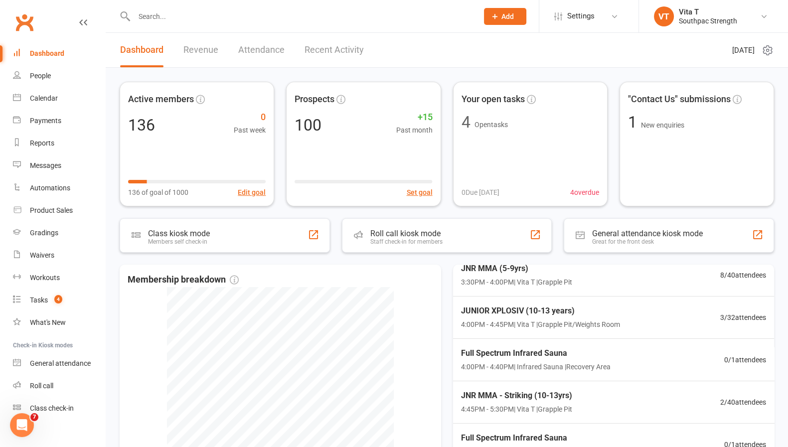
scroll to position [70, 0]
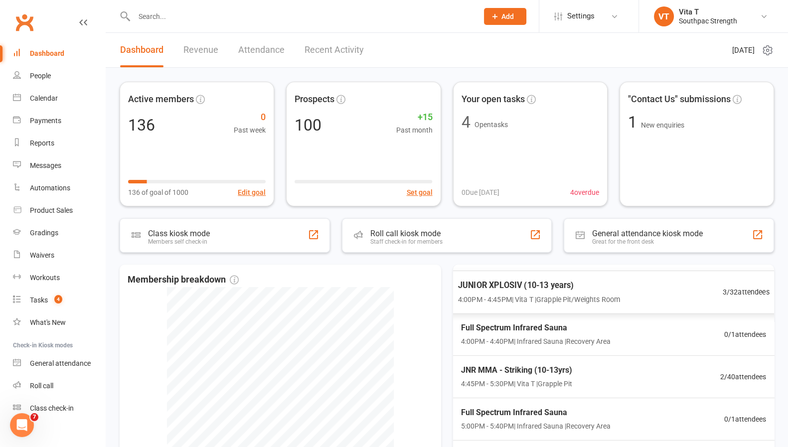
click at [661, 297] on div "JUNIOR XPLOSIV (10-13 years) 4:00PM - 4:45PM | Vita T | Grapple Pit/Weights Roo…" at bounding box center [613, 292] width 336 height 43
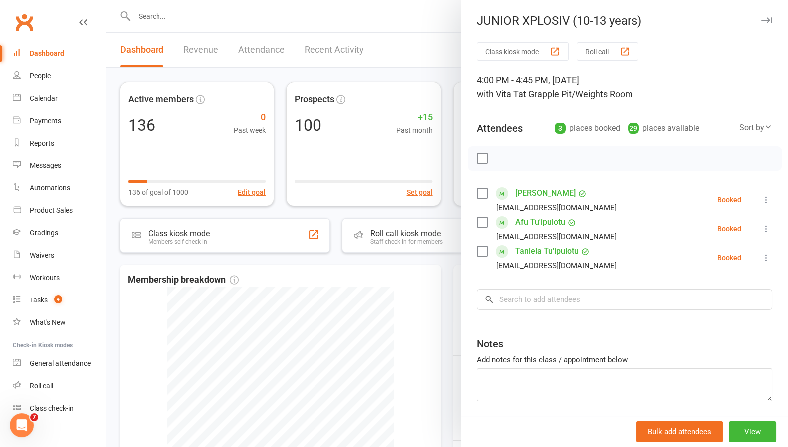
click at [450, 343] on div at bounding box center [447, 223] width 682 height 447
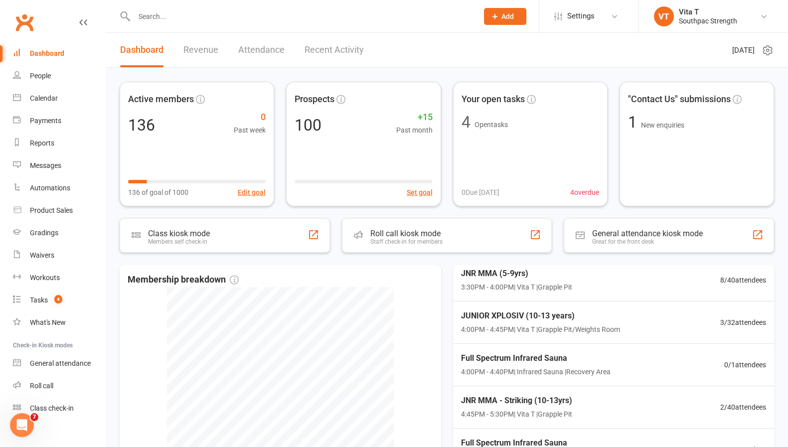
scroll to position [35, 0]
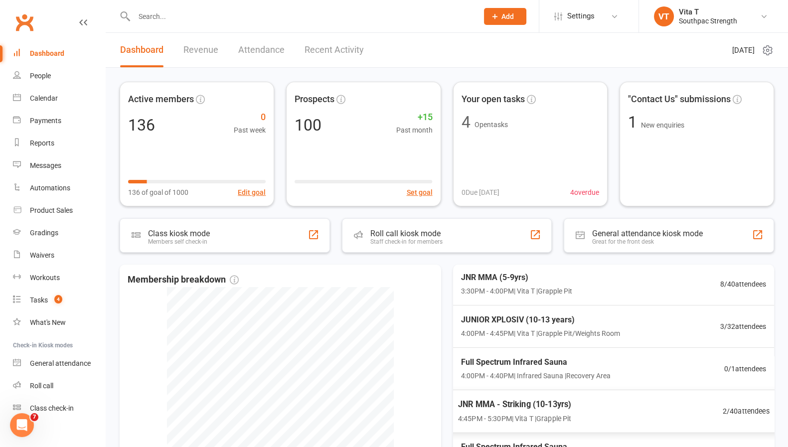
click at [645, 412] on div "JNR MMA - Striking (10-13yrs) 4:45PM - 5:30PM | Vita T | Grapple Pit 2 / 40 att…" at bounding box center [613, 411] width 336 height 43
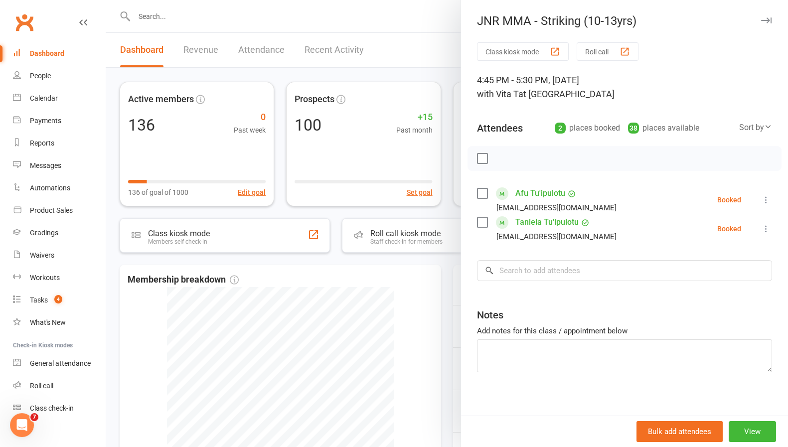
click at [402, 350] on div at bounding box center [447, 223] width 682 height 447
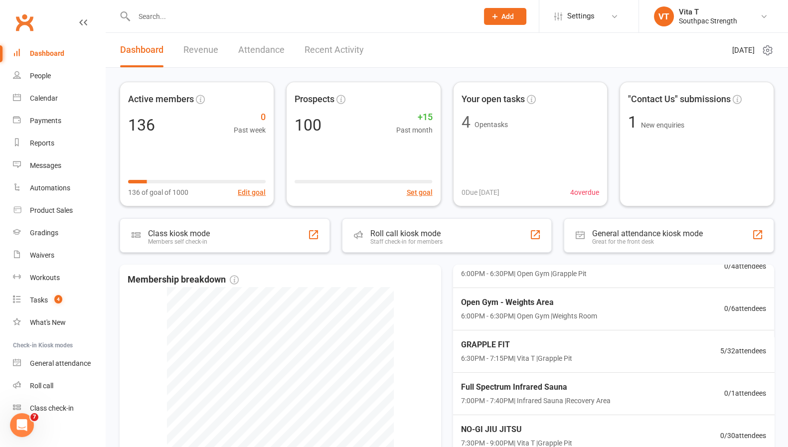
scroll to position [447, 0]
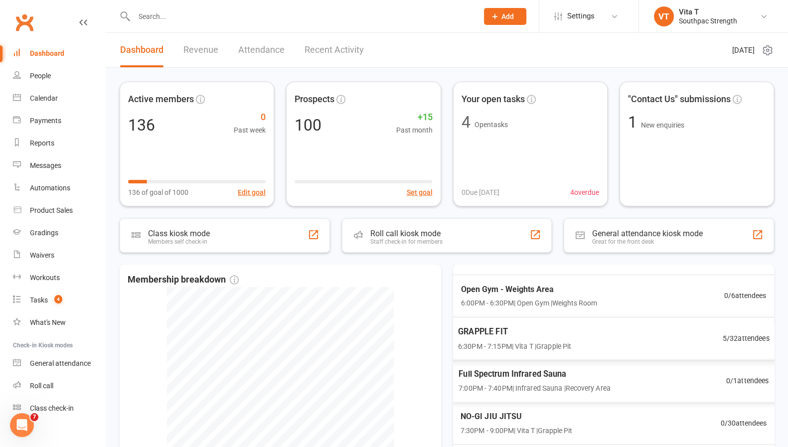
click at [656, 340] on div "GRAPPLE FIT 6:30PM - 7:15PM | Vita T | Grapple Pit 5 / 32 attendees" at bounding box center [613, 338] width 336 height 43
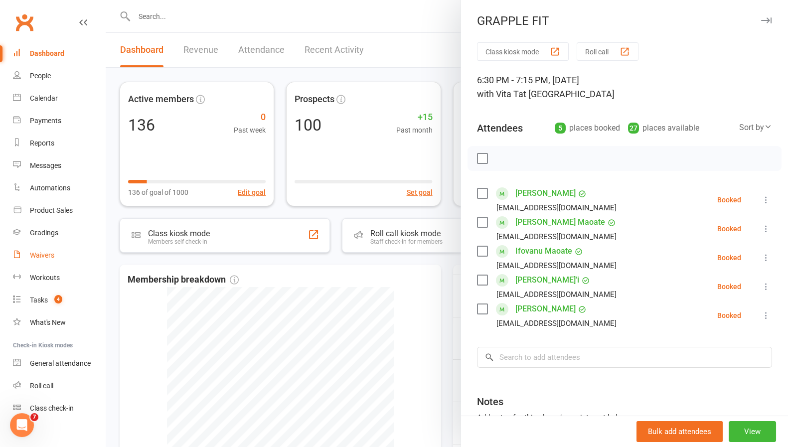
click at [46, 249] on link "Waivers" at bounding box center [59, 255] width 92 height 22
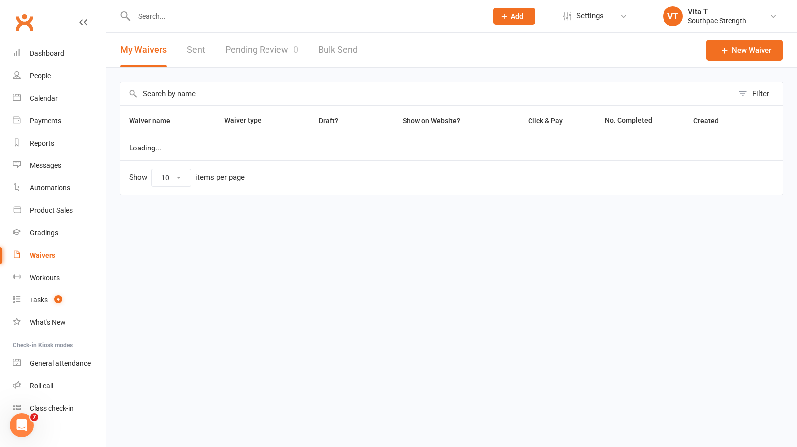
select select "100"
